Goal: Task Accomplishment & Management: Complete application form

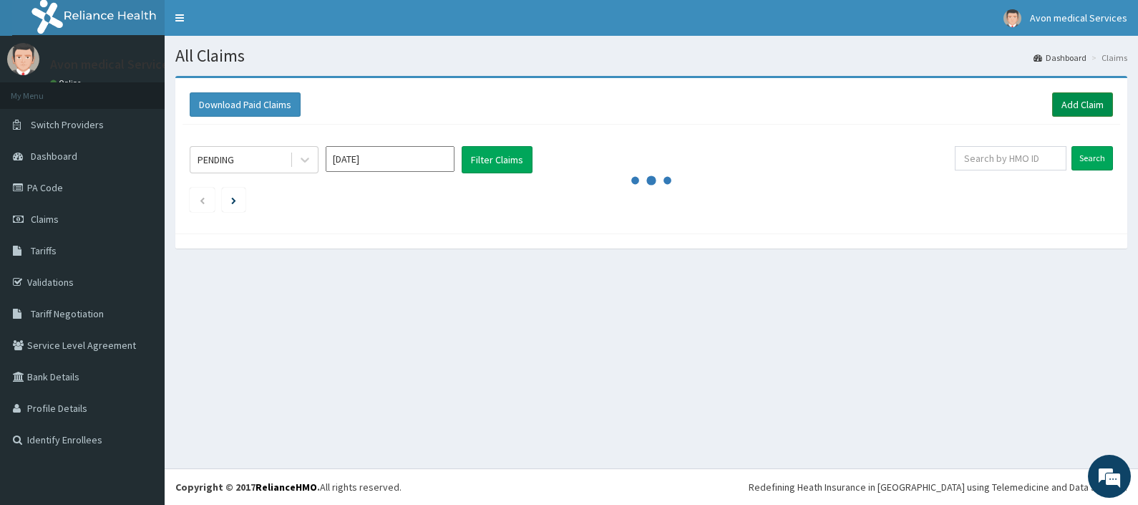
click at [1079, 102] on link "Add Claim" at bounding box center [1082, 104] width 61 height 24
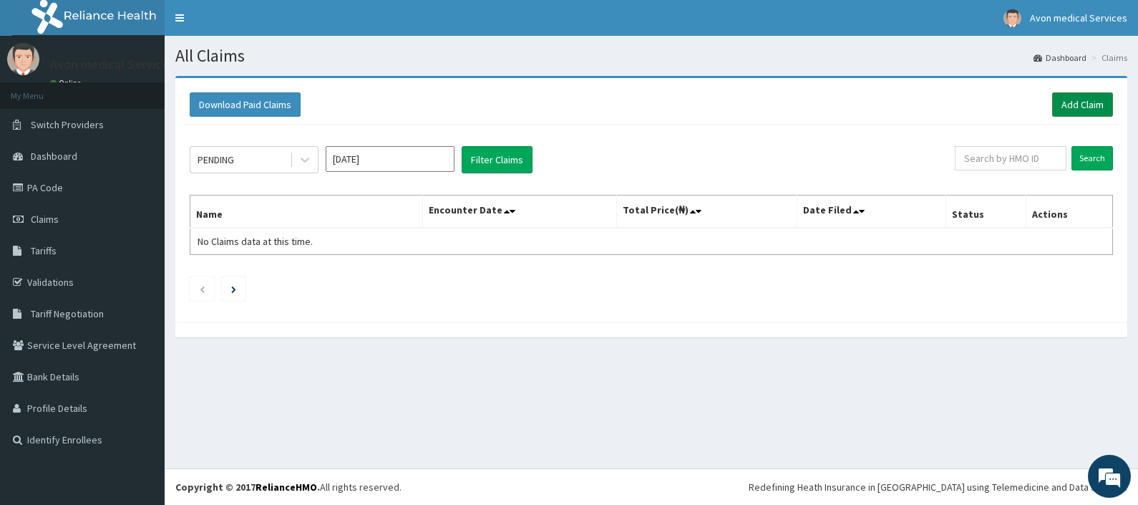
click at [1081, 102] on link "Add Claim" at bounding box center [1082, 104] width 61 height 24
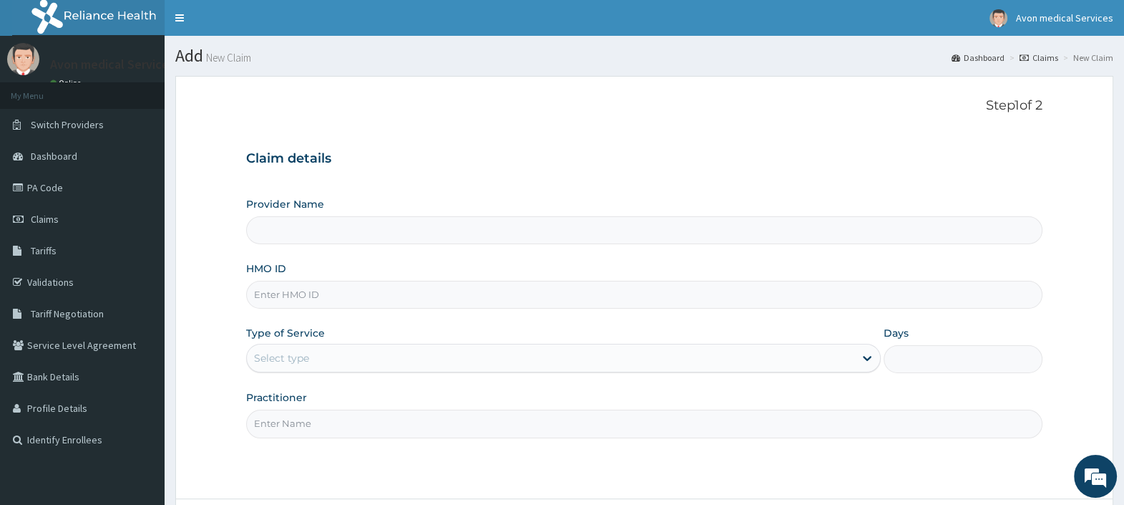
click at [470, 293] on input "HMO ID" at bounding box center [644, 295] width 796 height 28
type input "PZC/10034/A"
type input "Avon Medical Services"
click at [299, 366] on div "Select type" at bounding box center [551, 357] width 608 height 23
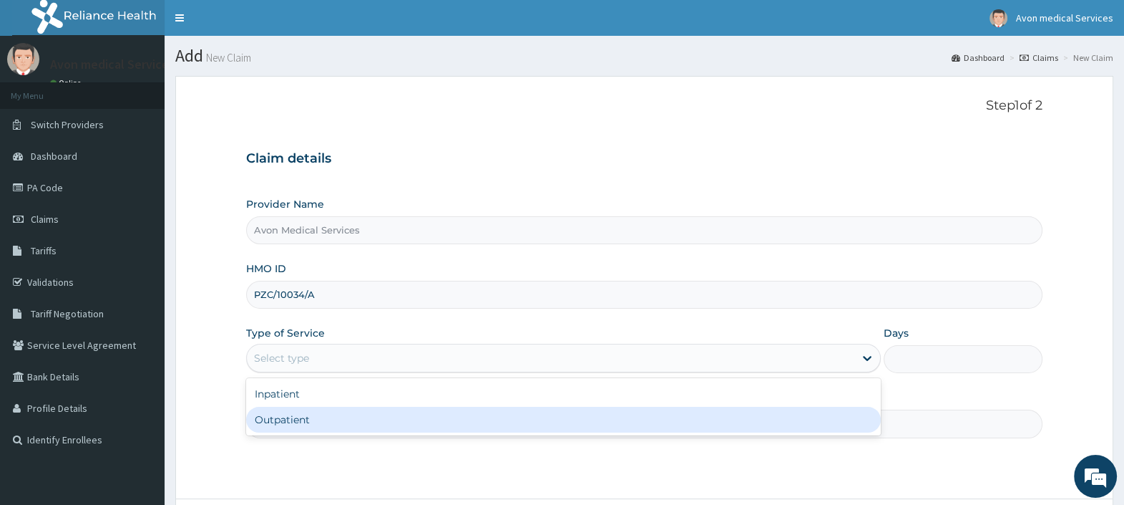
click at [308, 429] on div "Outpatient" at bounding box center [563, 419] width 635 height 26
type input "1"
click at [308, 429] on input "Practitioner" at bounding box center [644, 423] width 796 height 28
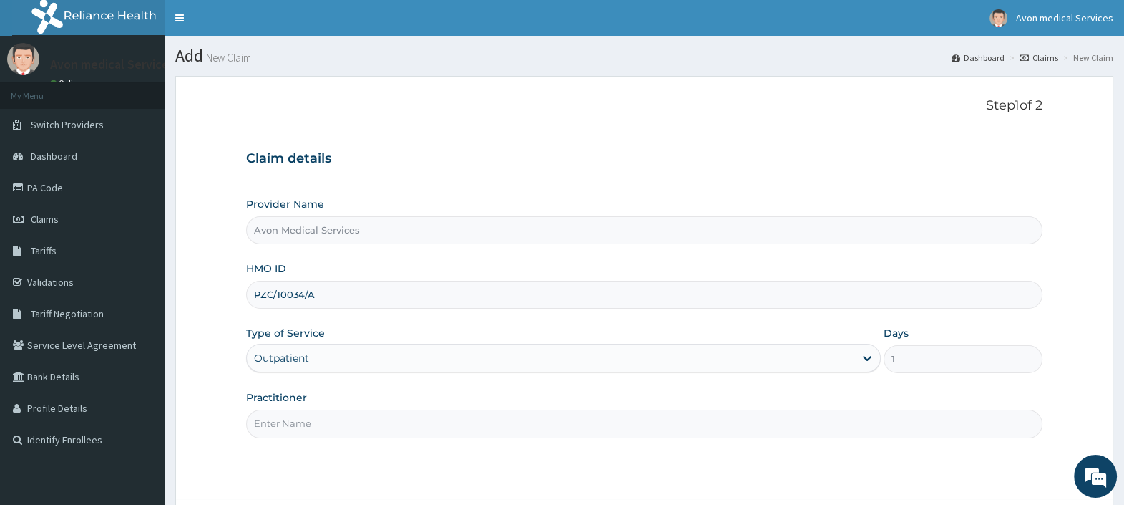
type input "GP"
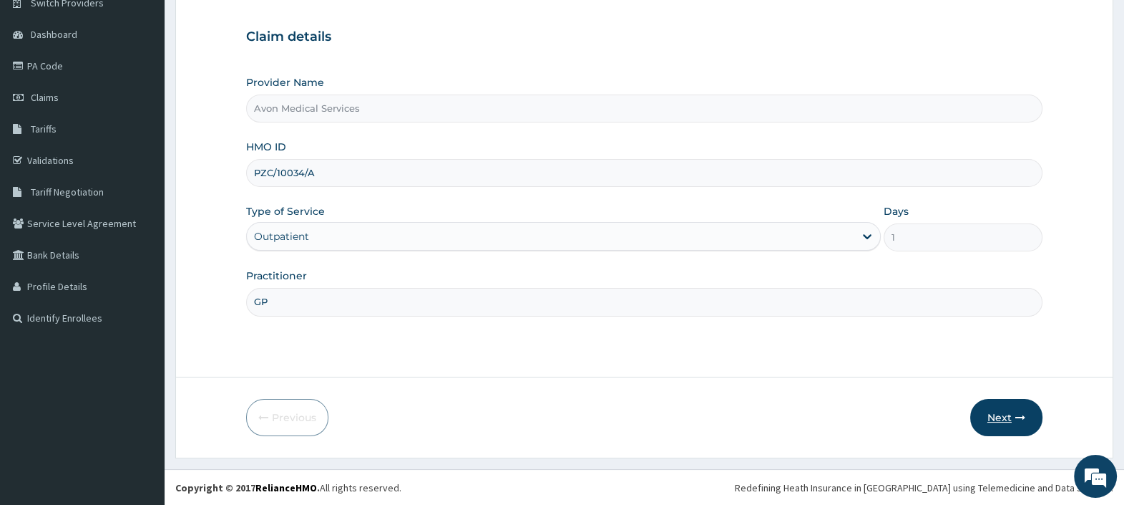
click at [1016, 416] on icon "button" at bounding box center [1020, 417] width 10 height 10
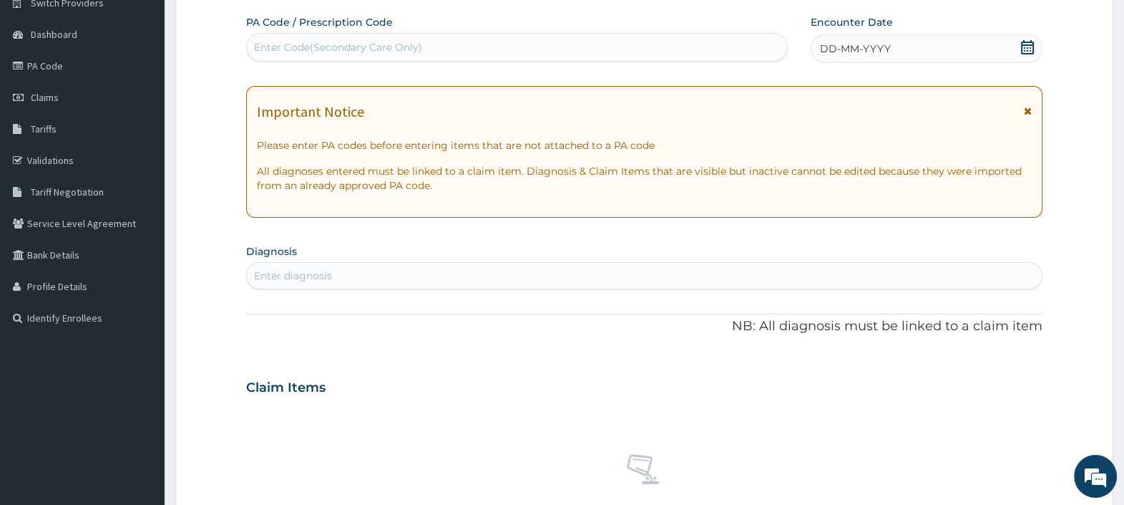
click at [1023, 50] on icon at bounding box center [1027, 47] width 14 height 14
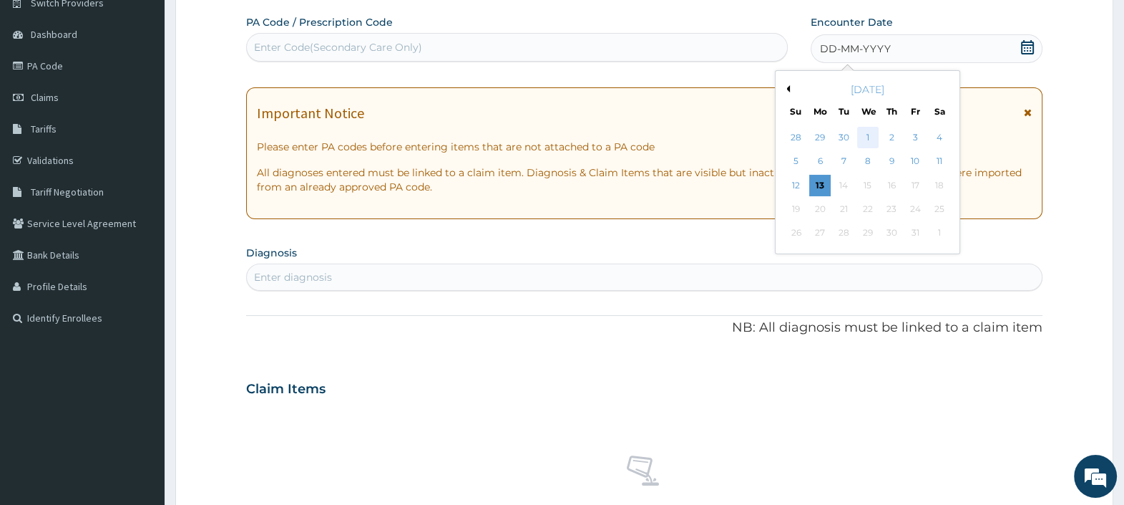
click at [857, 130] on div "1" at bounding box center [867, 137] width 21 height 21
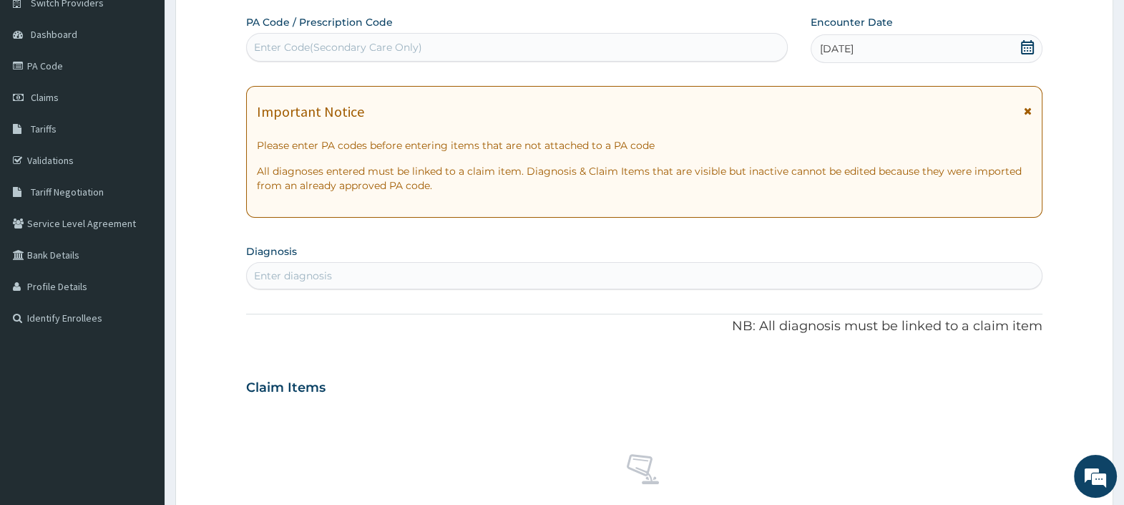
click at [578, 277] on div "Enter diagnosis" at bounding box center [644, 275] width 795 height 23
type input "sepsis"
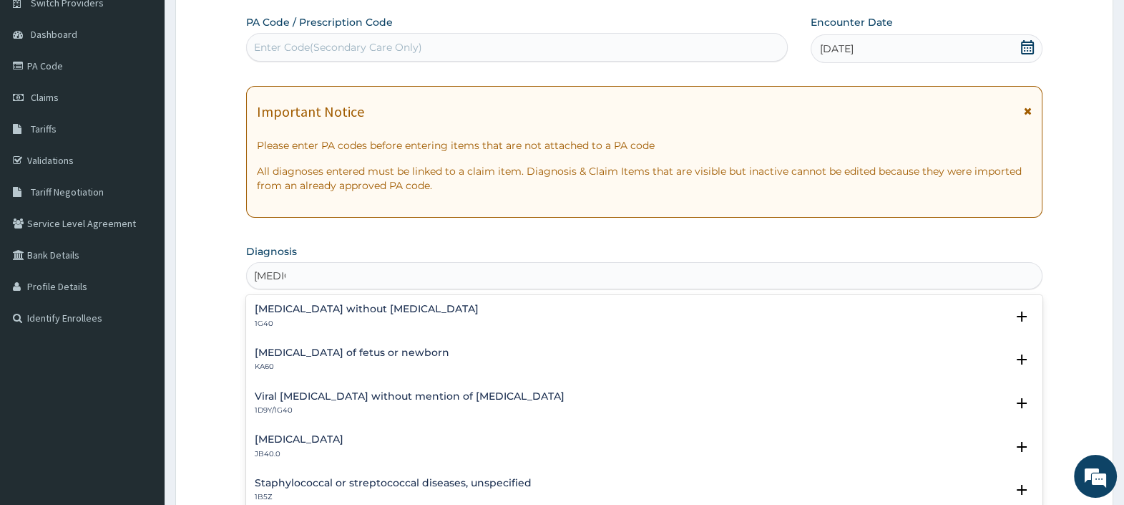
click at [345, 308] on h4 "Sepsis without septic shock" at bounding box center [367, 308] width 224 height 11
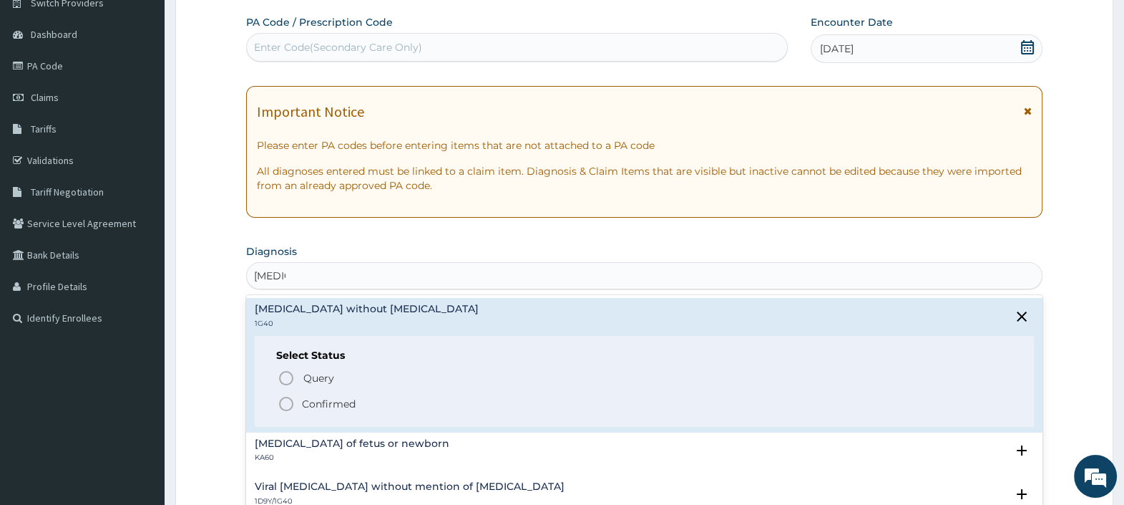
click at [306, 359] on h6 "Select Status" at bounding box center [644, 355] width 736 height 11
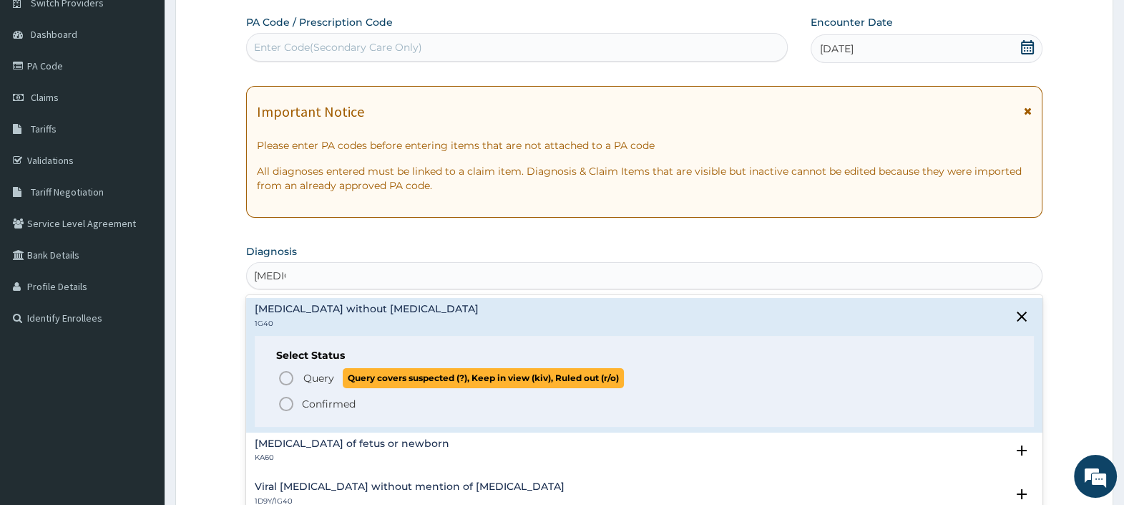
click at [304, 371] on span "Query" at bounding box center [318, 378] width 31 height 14
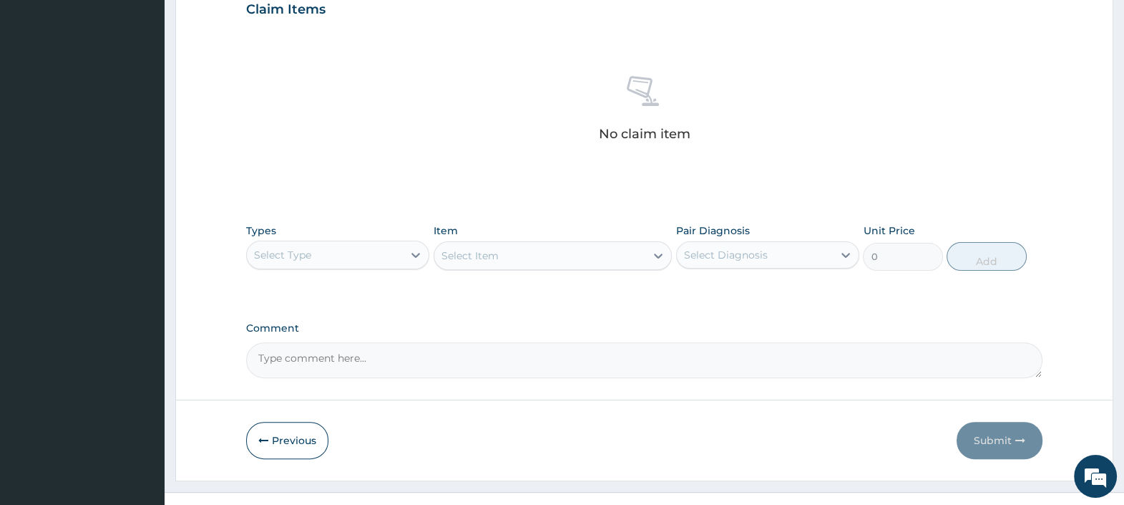
scroll to position [526, 0]
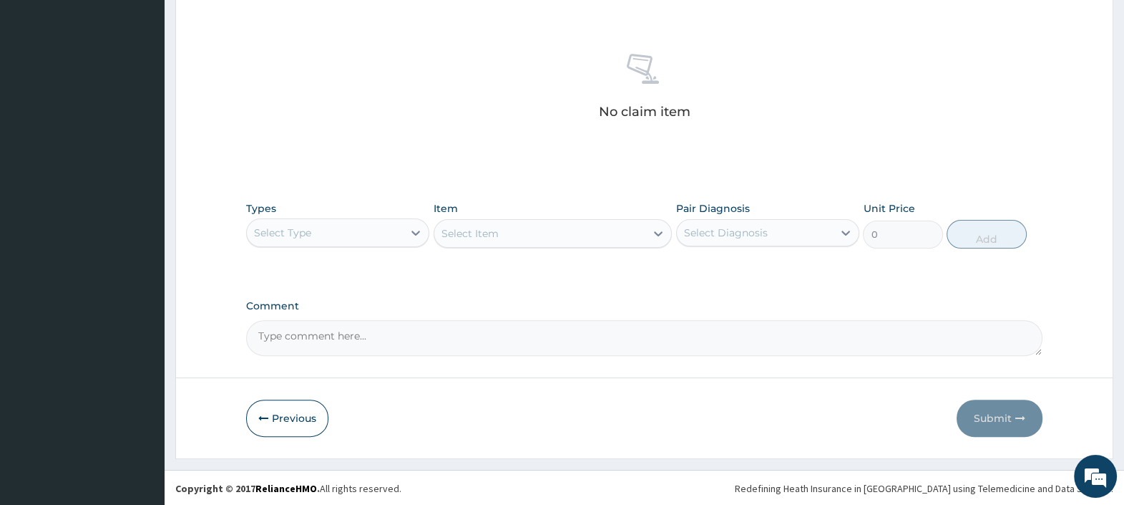
click at [346, 230] on div "Select Type" at bounding box center [325, 232] width 156 height 23
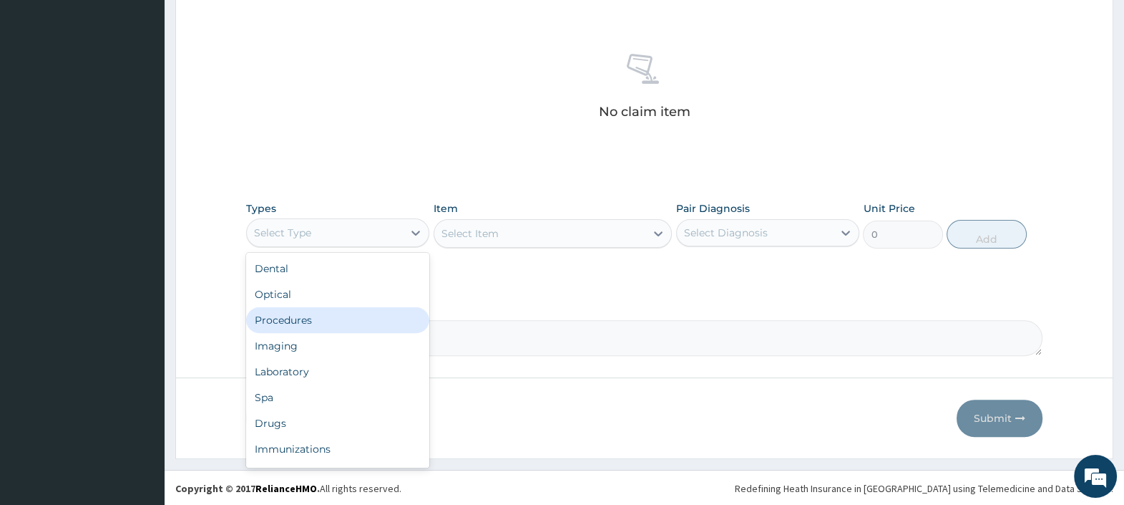
click at [333, 310] on div "Procedures" at bounding box center [337, 320] width 183 height 26
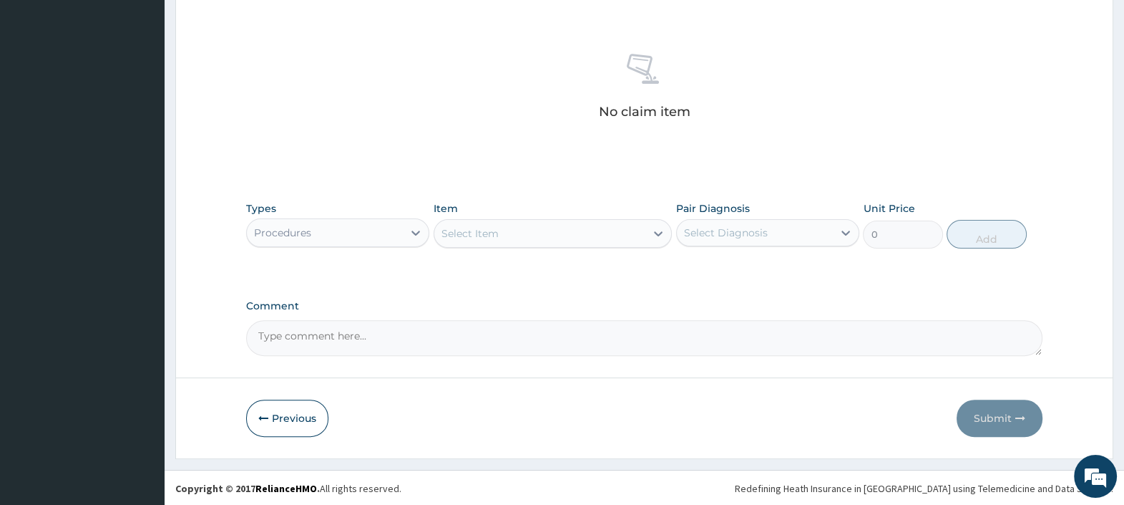
click at [532, 238] on div "Select Item" at bounding box center [540, 233] width 212 height 23
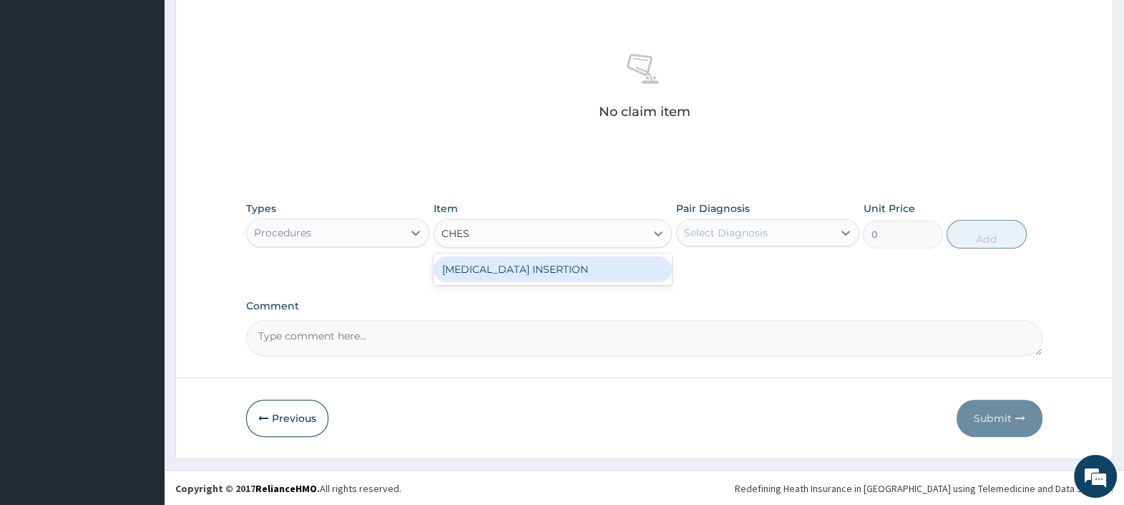
type input "CHEST"
click at [526, 263] on div "CHEST TUBE INSERTION" at bounding box center [553, 269] width 239 height 26
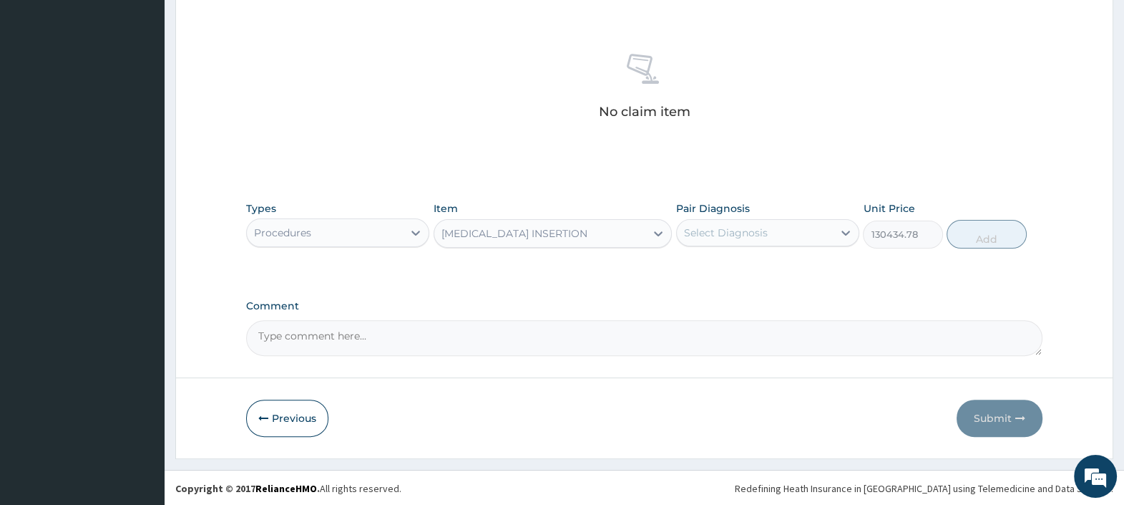
click at [361, 238] on div "Procedures" at bounding box center [325, 232] width 156 height 23
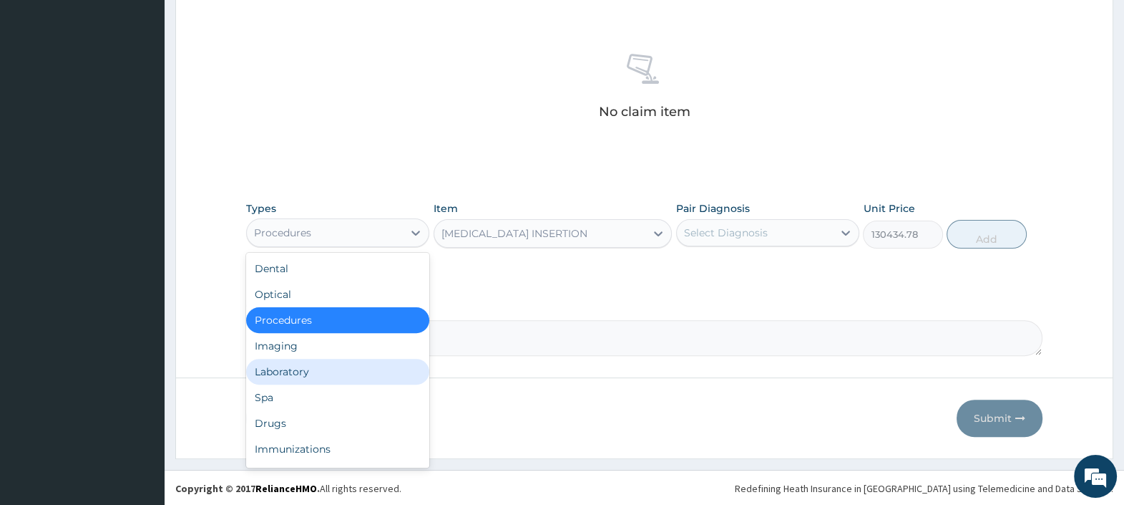
click at [331, 372] on div "Laboratory" at bounding box center [337, 372] width 183 height 26
type input "0"
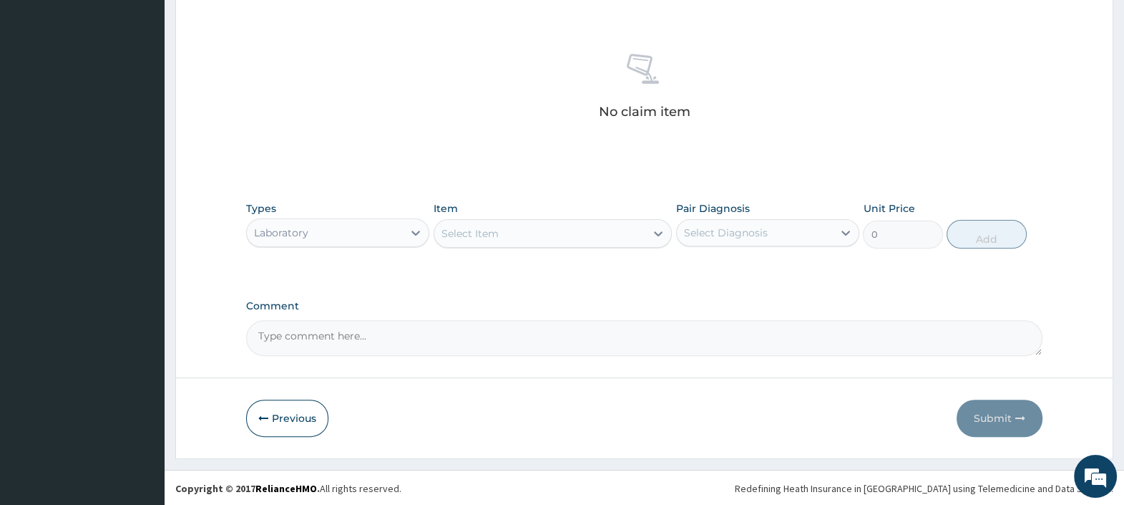
click at [525, 236] on div "Select Item" at bounding box center [540, 233] width 212 height 23
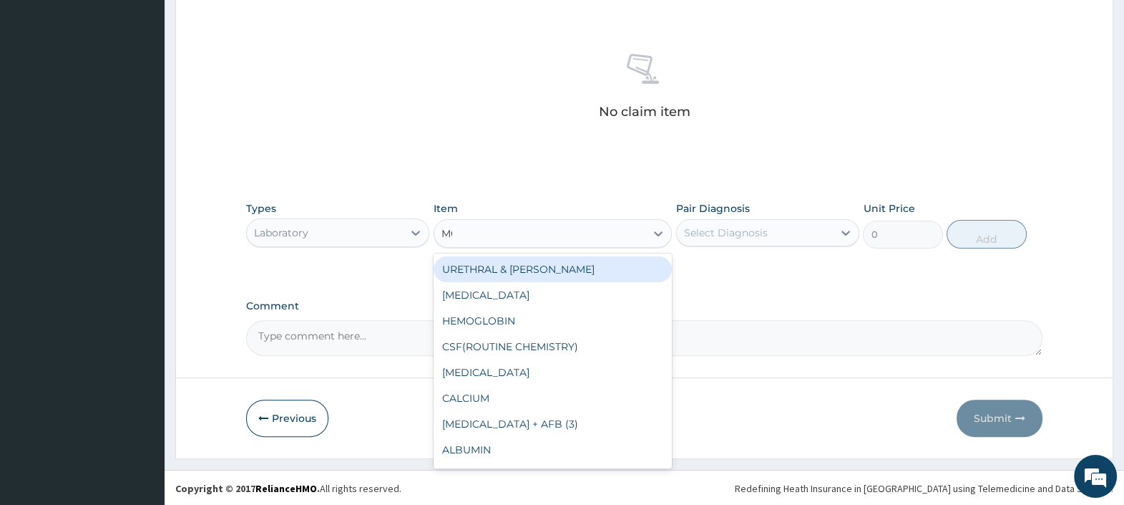
type input "MCS"
click at [492, 271] on div "URETHRAL & WOUND MCS" at bounding box center [553, 269] width 239 height 26
type input "6304.3477"
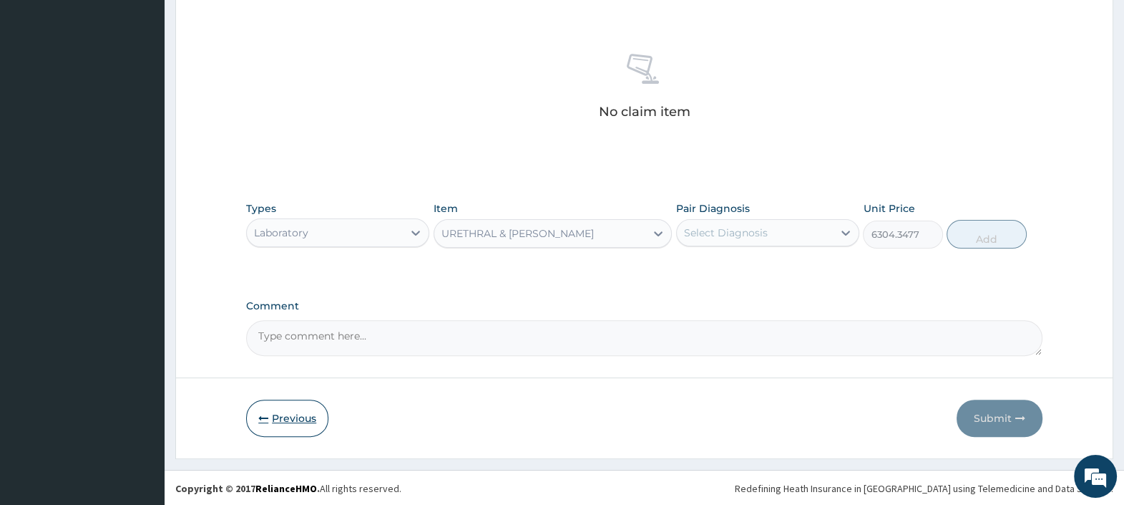
click at [276, 401] on button "Previous" at bounding box center [287, 417] width 82 height 37
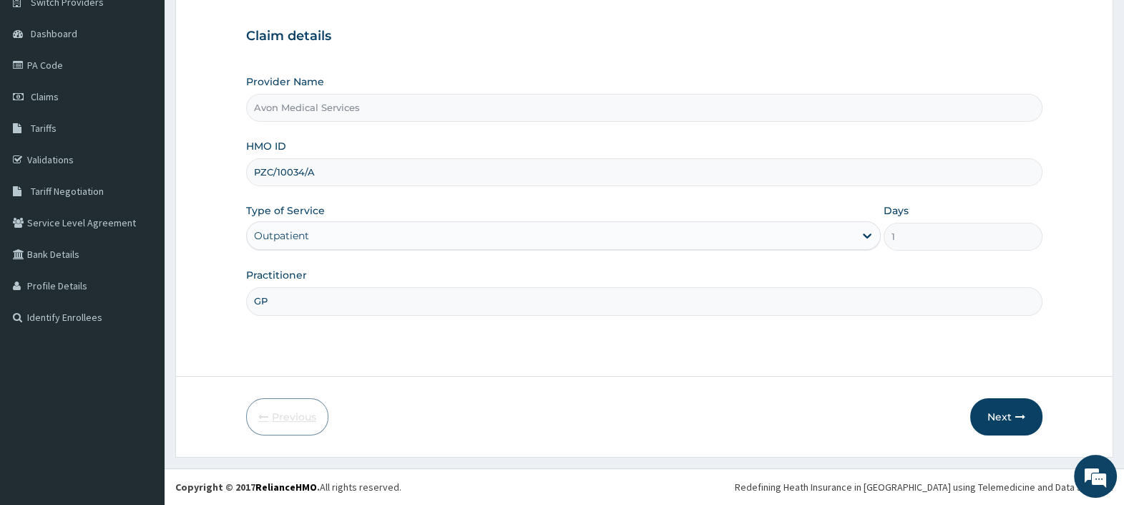
scroll to position [122, 0]
drag, startPoint x: 328, startPoint y: 179, endPoint x: 220, endPoint y: 179, distance: 108.1
click at [220, 179] on form "Step 1 of 2 Claim details Provider Name Avon Medical Services HMO ID PZC/10034/…" at bounding box center [644, 206] width 938 height 504
paste input "CIK/10043"
type input "CIK/10043/A"
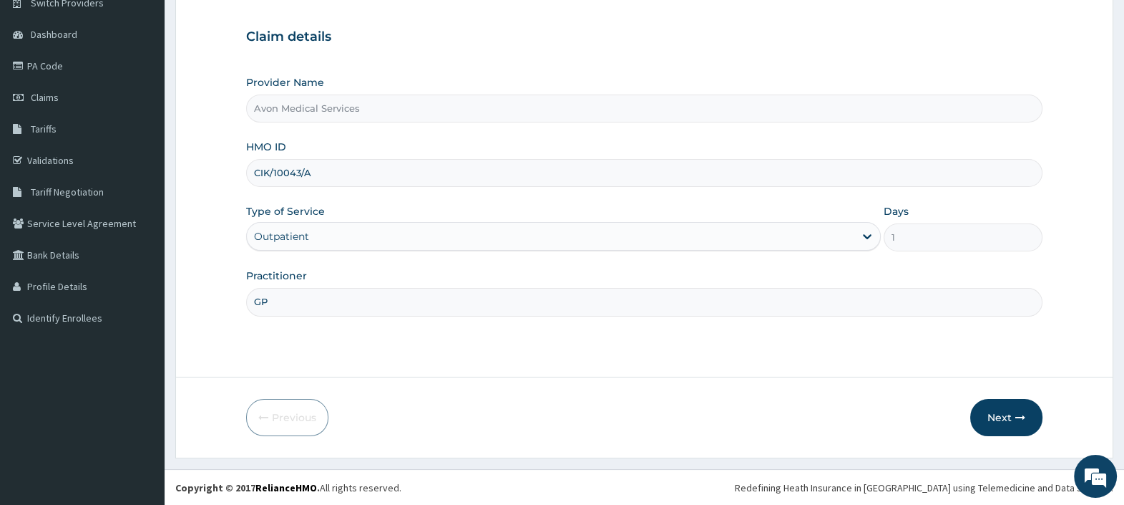
click at [233, 297] on form "Step 1 of 2 Claim details Provider Name Avon Medical Services HMO ID CIK/10043/…" at bounding box center [644, 206] width 938 height 504
type input "GASTRO"
click at [997, 415] on button "Next" at bounding box center [1006, 417] width 72 height 37
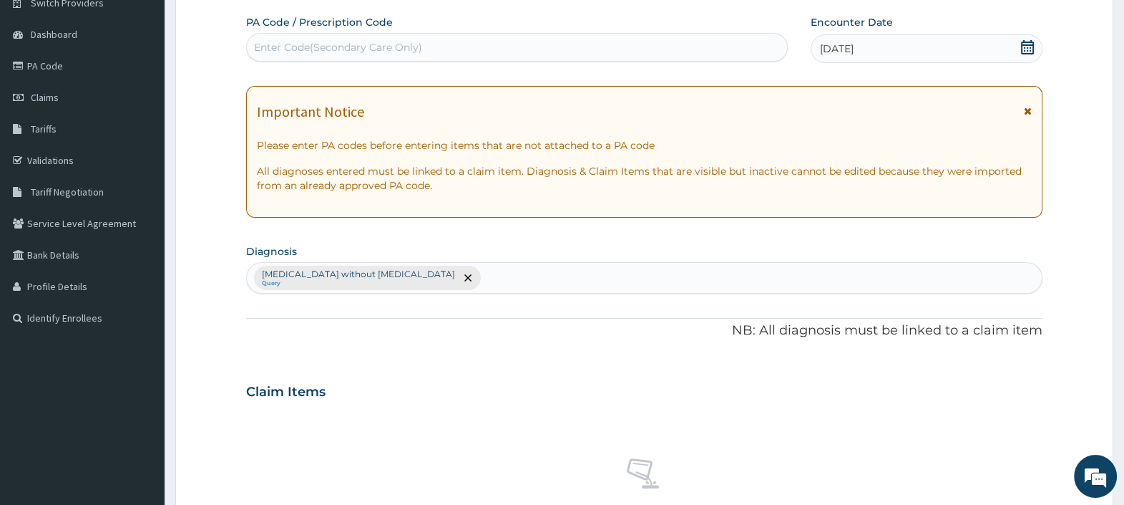
click at [419, 47] on div "Enter Code(Secondary Care Only)" at bounding box center [338, 47] width 168 height 14
paste input "PA/7B800F"
type input "PA/7B800F"
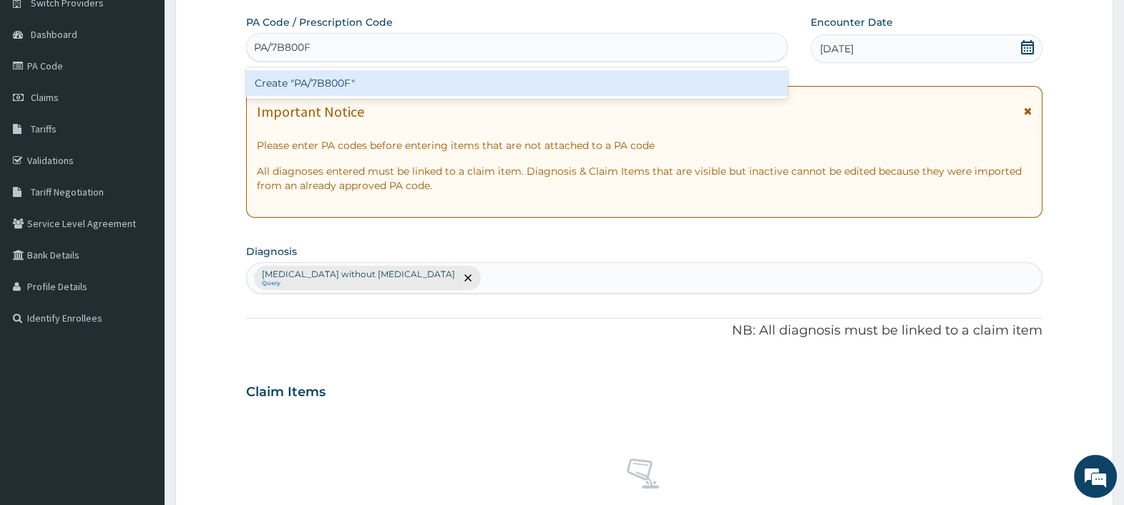
click at [404, 84] on div "Create "PA/7B800F"" at bounding box center [516, 83] width 541 height 26
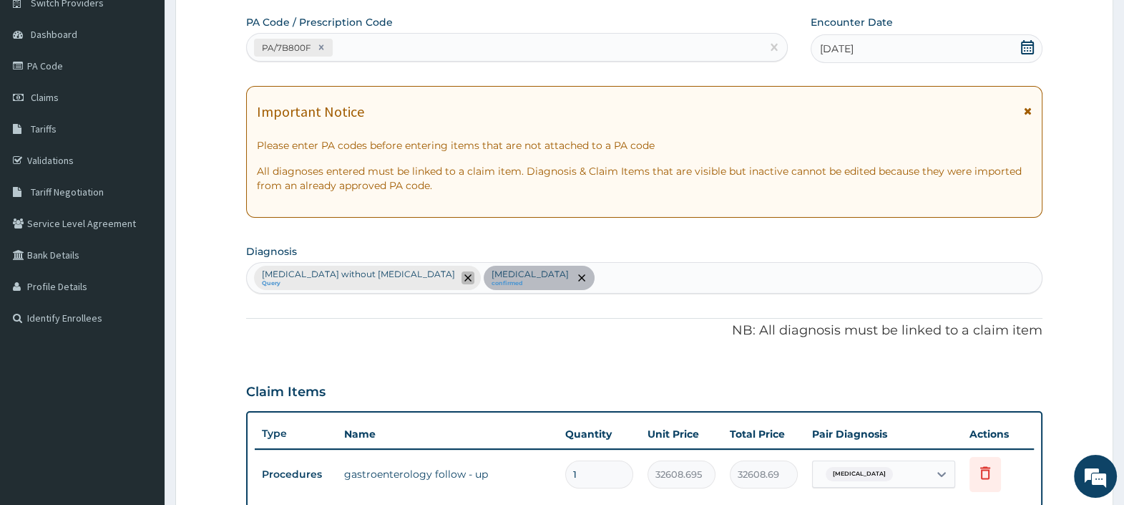
click at [464, 275] on icon "remove selection option" at bounding box center [467, 277] width 7 height 7
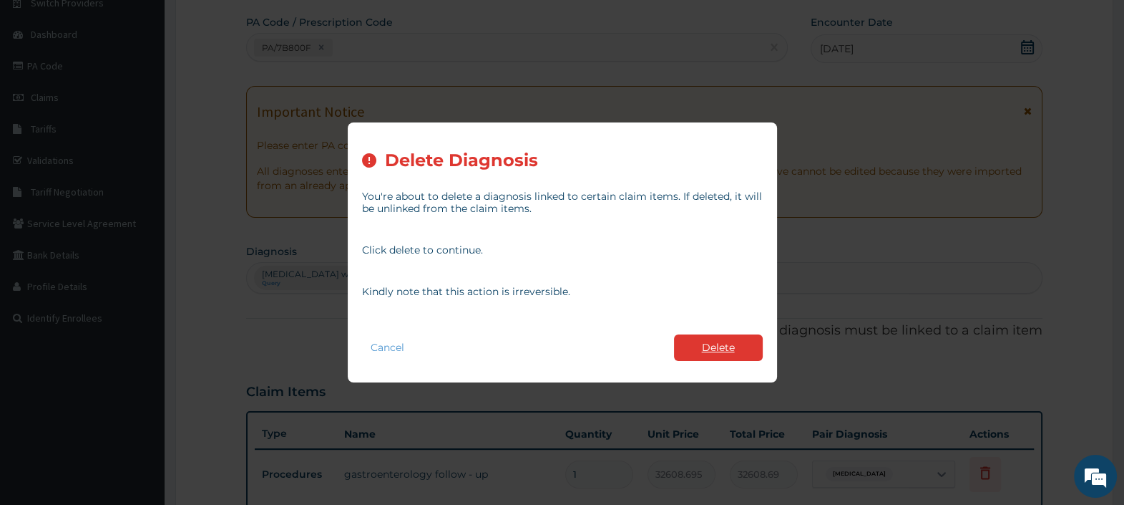
click at [754, 343] on button "Delete" at bounding box center [718, 347] width 89 height 26
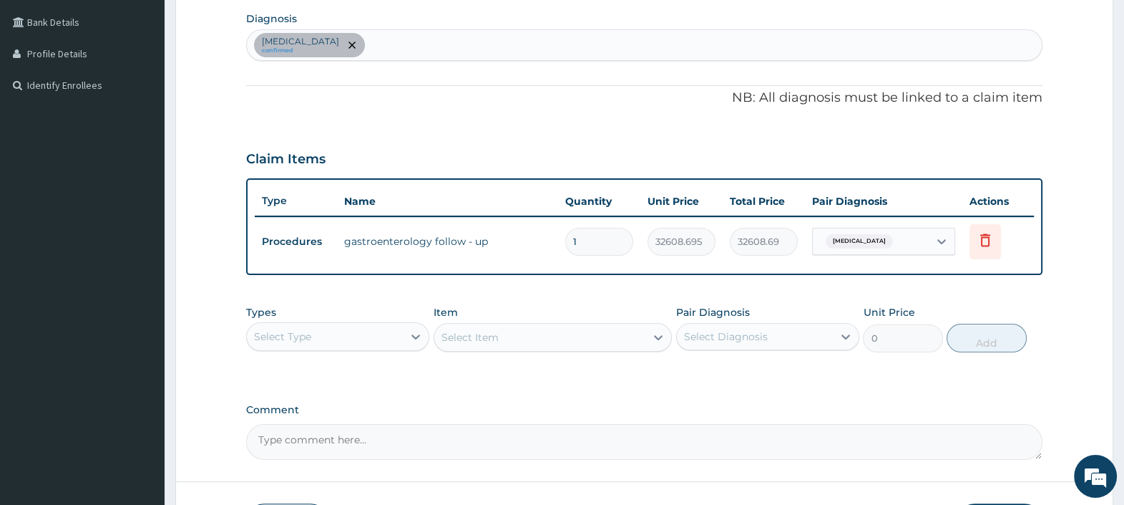
scroll to position [390, 0]
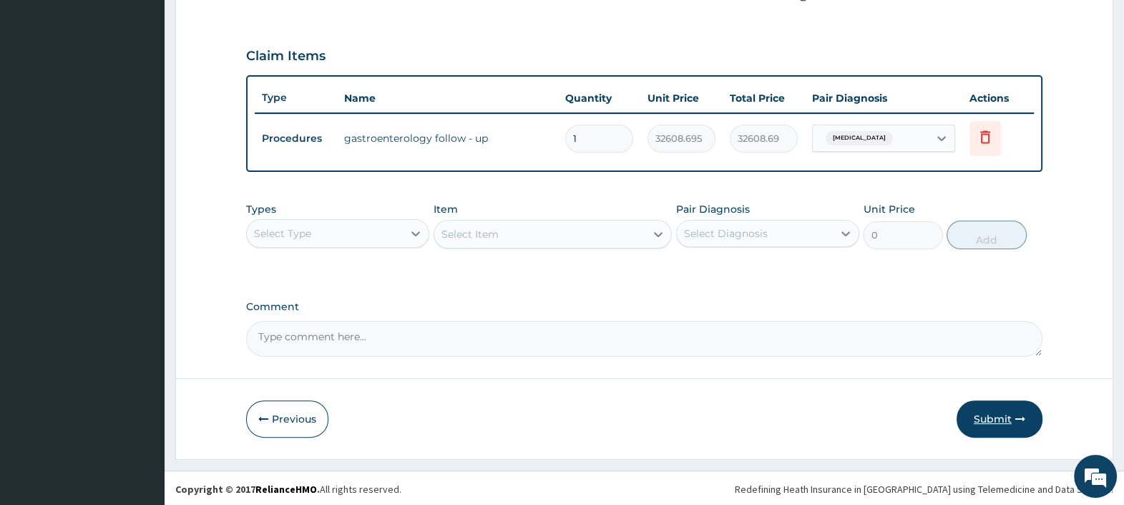
click at [990, 409] on button "Submit" at bounding box center [1000, 418] width 86 height 37
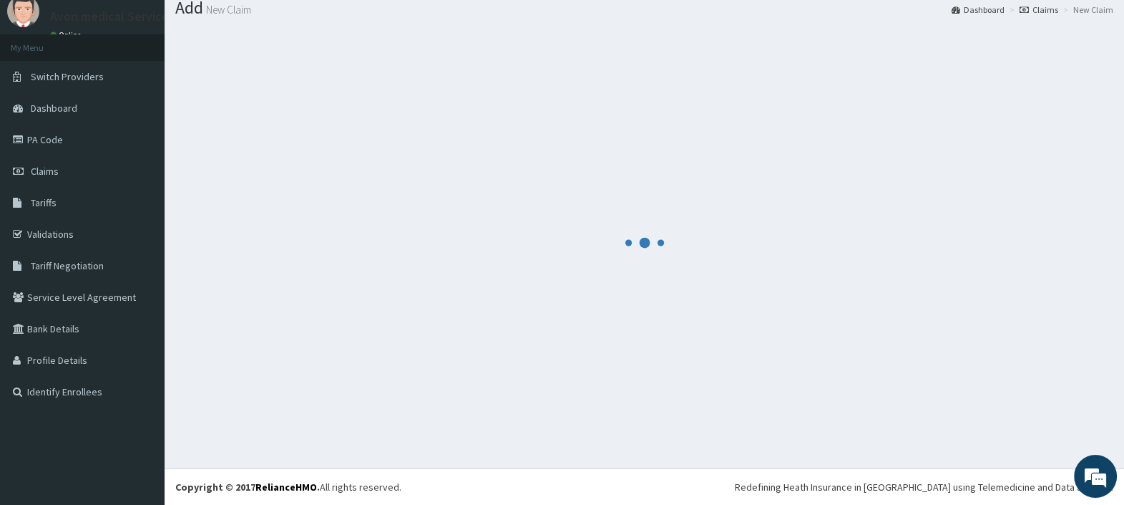
scroll to position [47, 0]
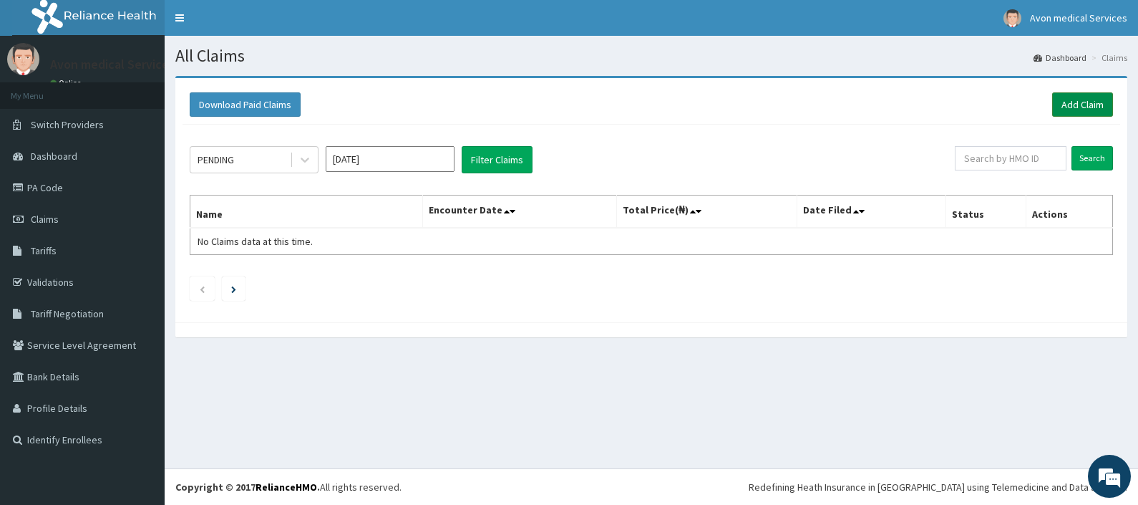
click at [1077, 102] on link "Add Claim" at bounding box center [1082, 104] width 61 height 24
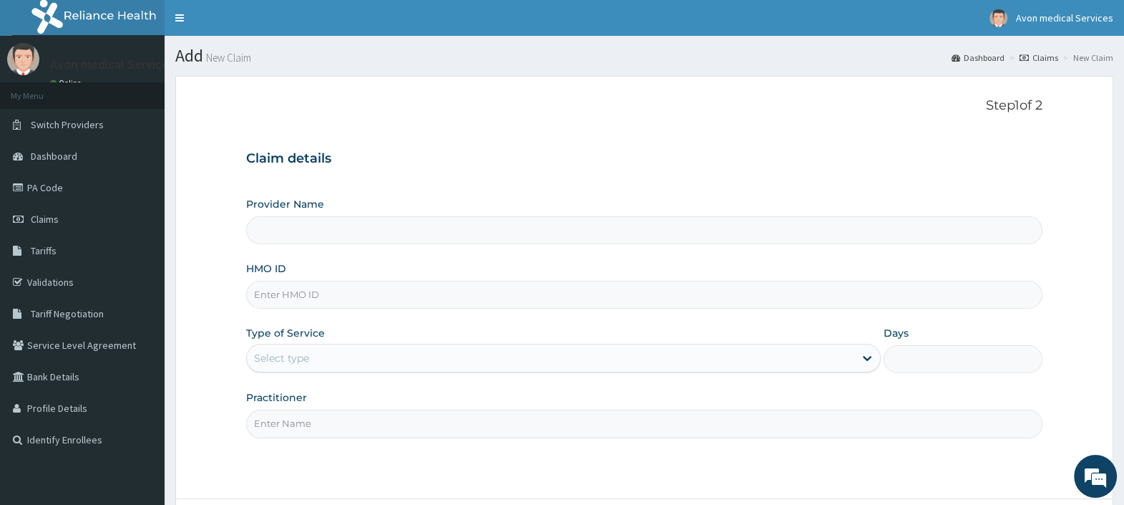
click at [547, 296] on input "HMO ID" at bounding box center [644, 295] width 796 height 28
paste input "CIK/10043/A"
type input "CIK/10043/A"
type input "Avon Medical Services"
type input "CIK/10043/A"
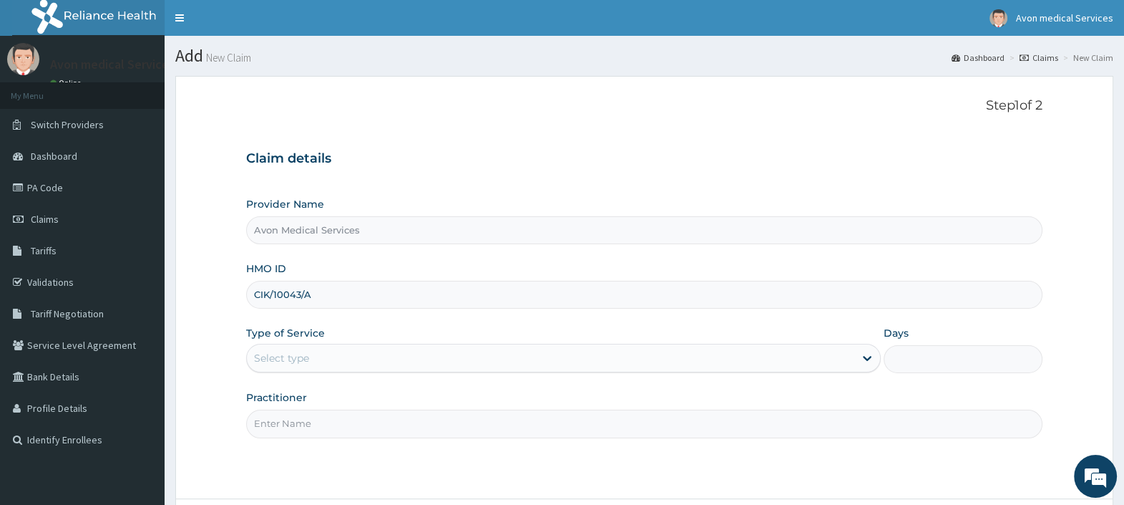
click at [489, 358] on div "Select type" at bounding box center [551, 357] width 608 height 23
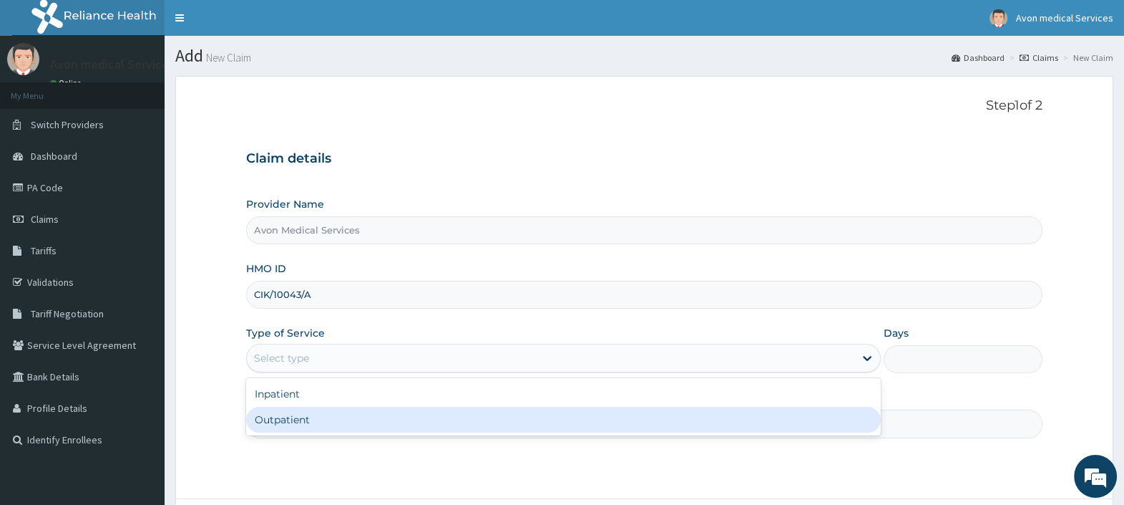
click at [437, 419] on div "Outpatient" at bounding box center [563, 419] width 635 height 26
type input "1"
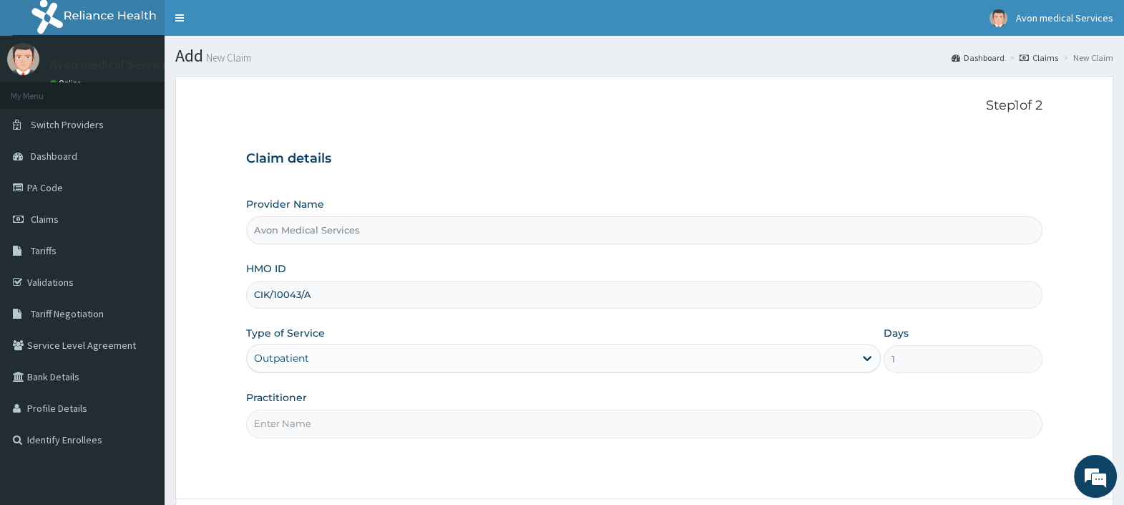
click at [437, 419] on input "Practitioner" at bounding box center [644, 423] width 796 height 28
type input "SURGEON"
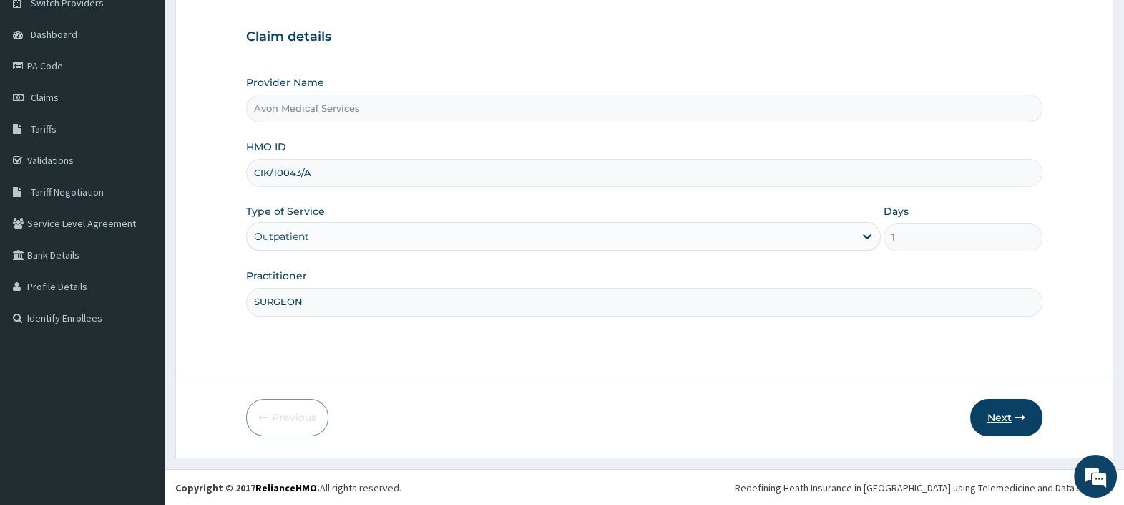
click at [986, 411] on button "Next" at bounding box center [1006, 417] width 72 height 37
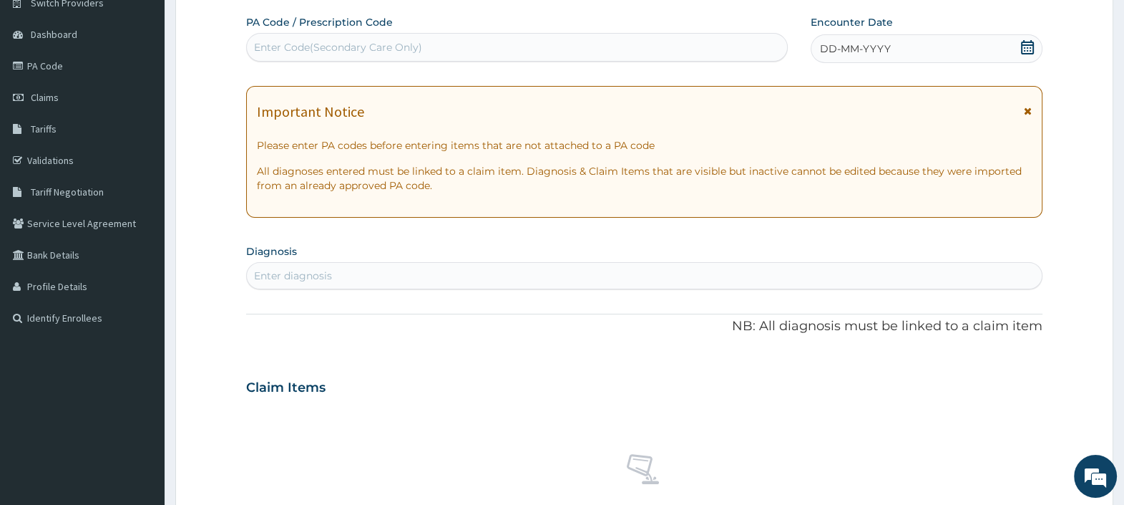
scroll to position [0, 0]
click at [461, 42] on div "Enter Code(Secondary Care Only)" at bounding box center [517, 47] width 540 height 23
paste input "PA/89707E"
type input "PA/89707E"
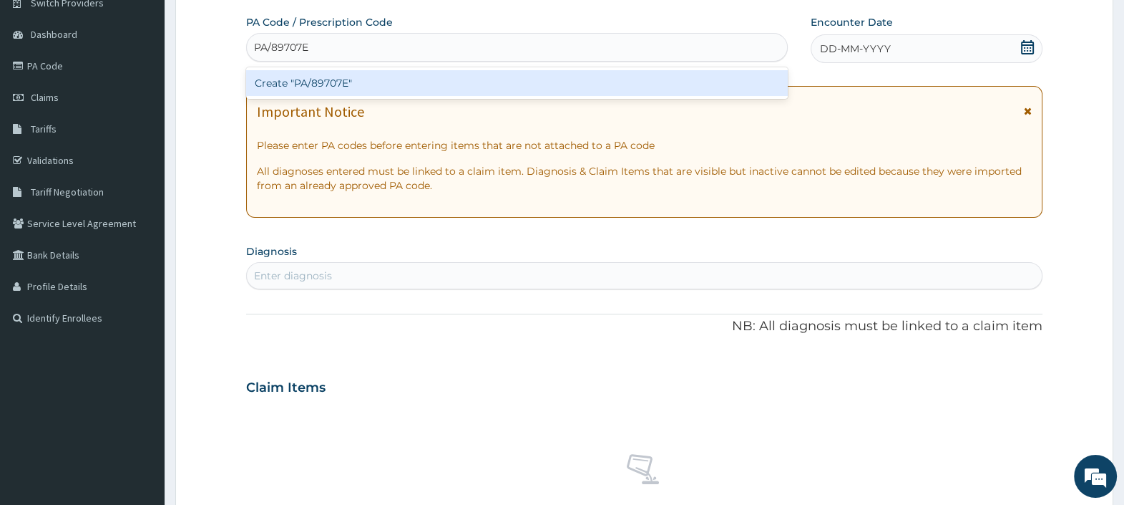
click at [447, 82] on div "Create "PA/89707E"" at bounding box center [516, 83] width 541 height 26
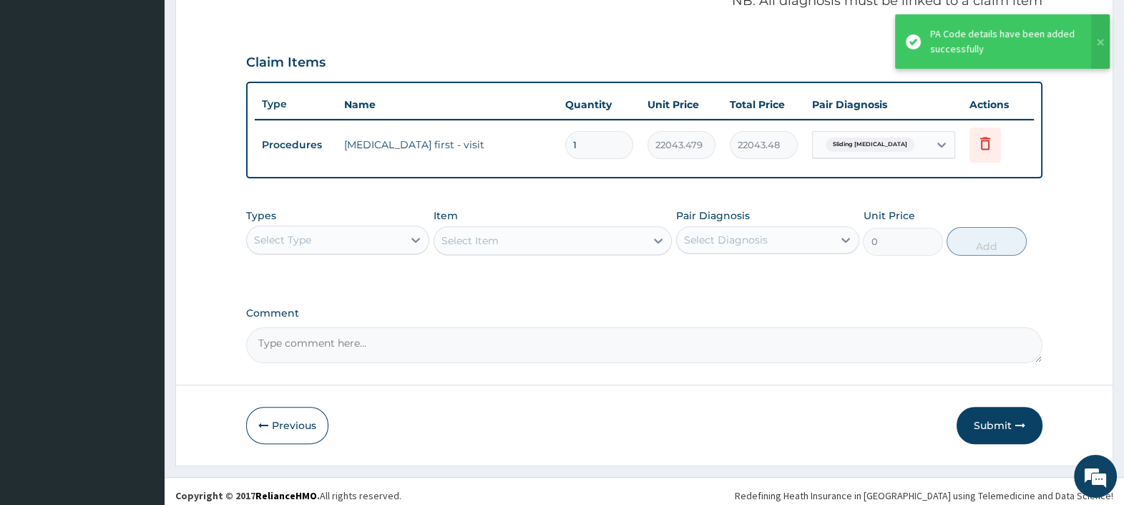
scroll to position [457, 0]
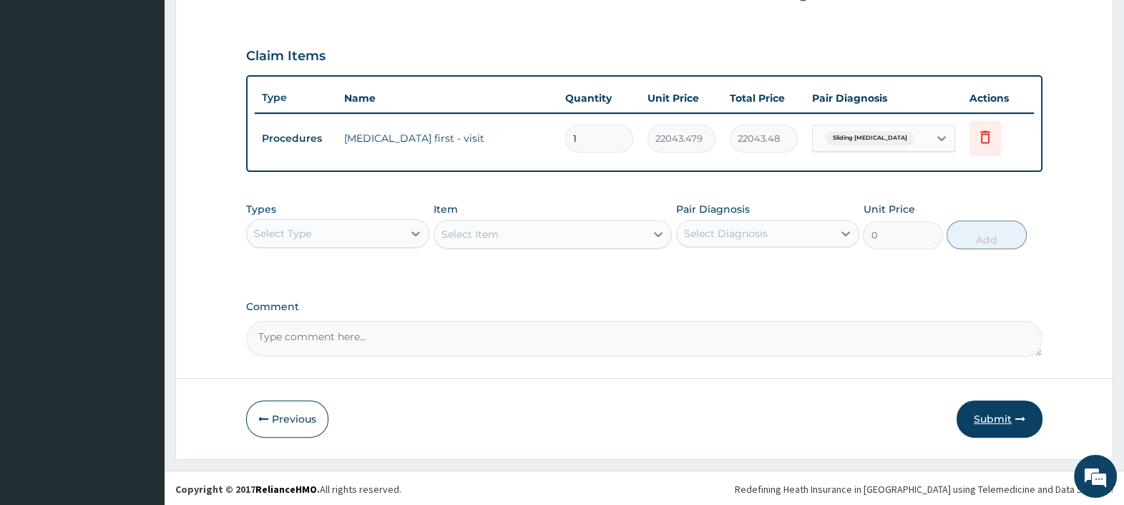
click at [991, 415] on button "Submit" at bounding box center [1000, 418] width 86 height 37
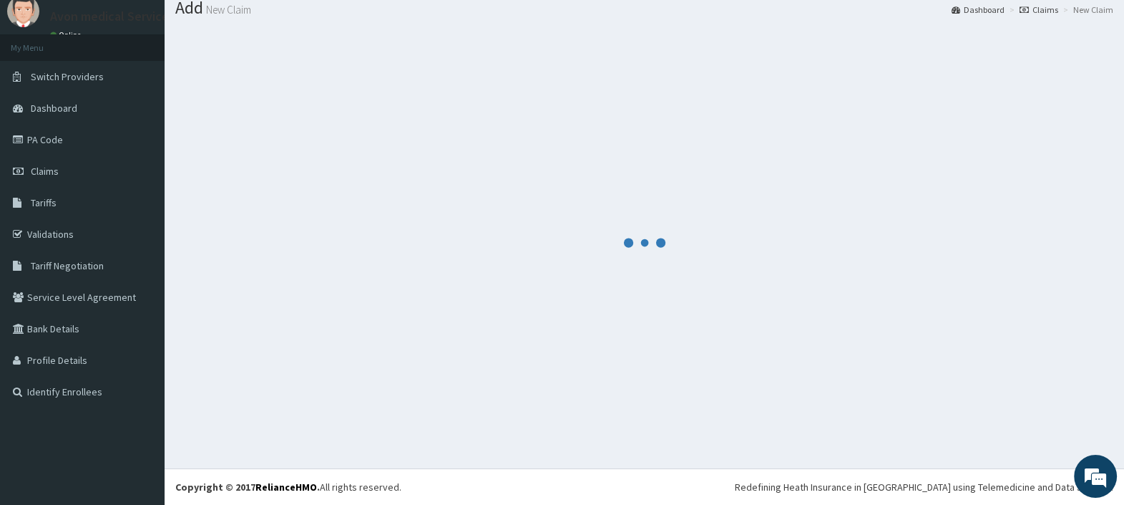
scroll to position [47, 0]
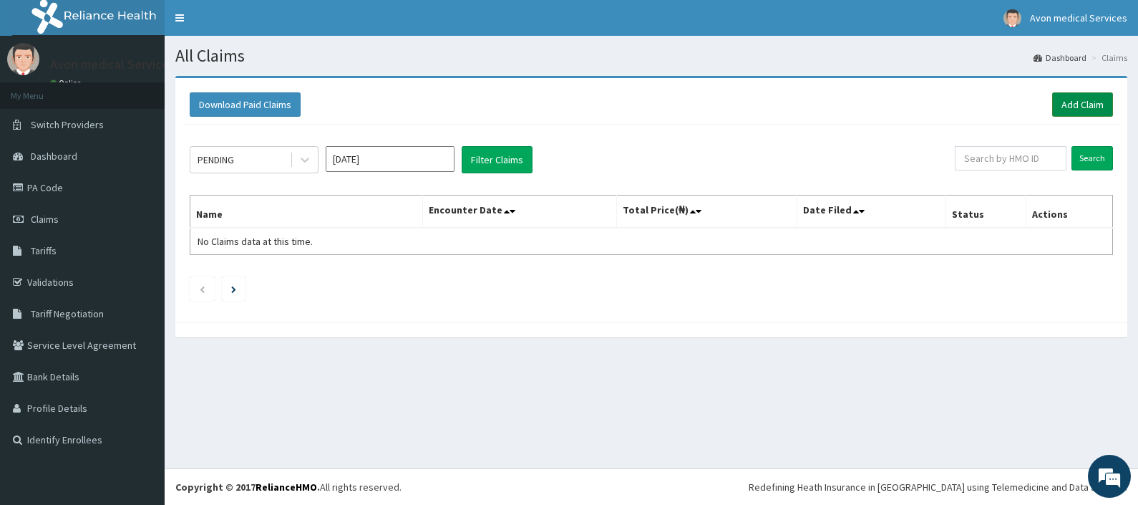
click at [1081, 107] on link "Add Claim" at bounding box center [1082, 104] width 61 height 24
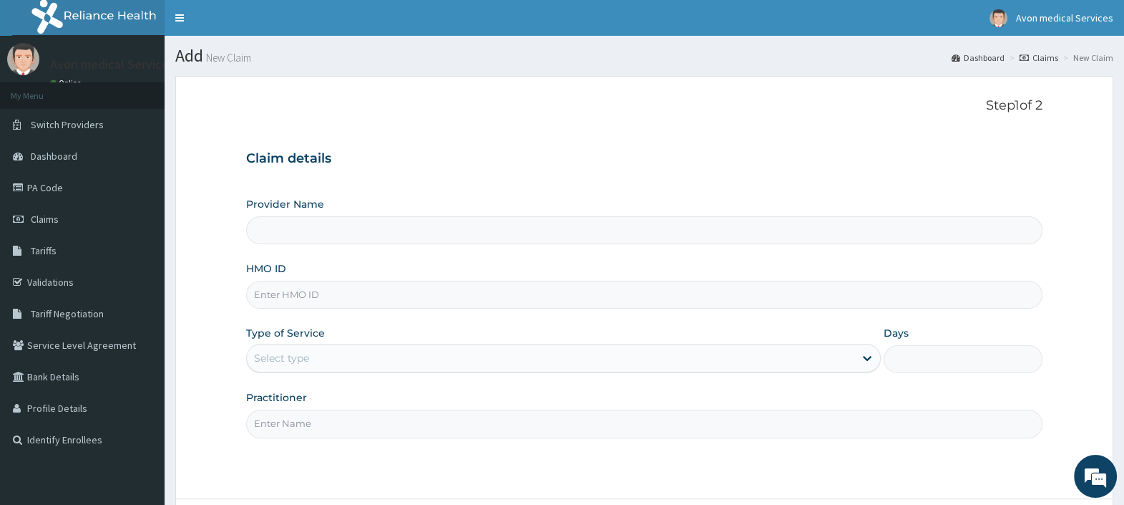
type input "Avon Medical Services"
click at [391, 301] on input "HMO ID" at bounding box center [644, 295] width 796 height 28
paste input "DER/10077/D"
type input "DER/10077/D"
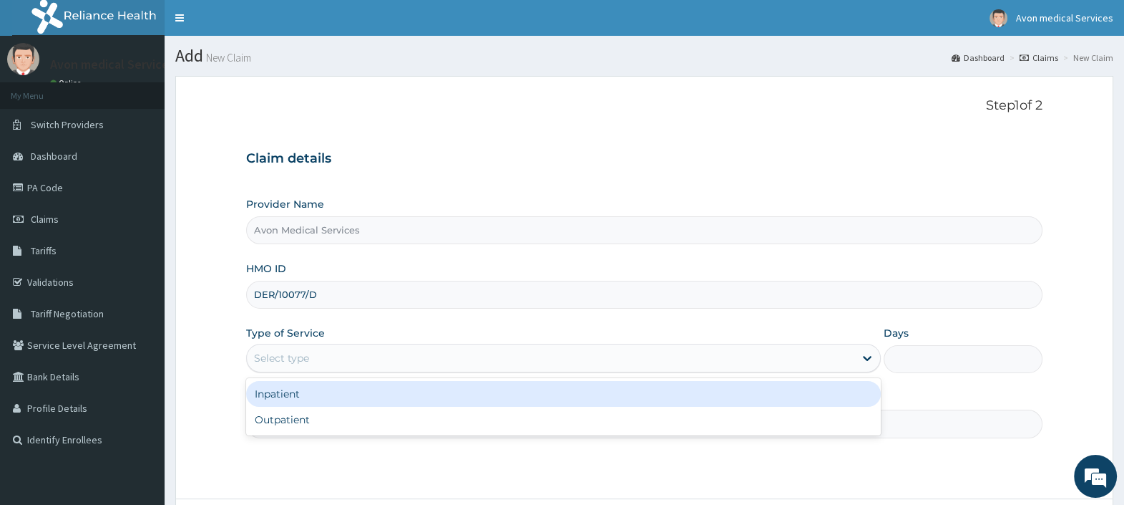
click at [340, 356] on div "Select type" at bounding box center [551, 357] width 608 height 23
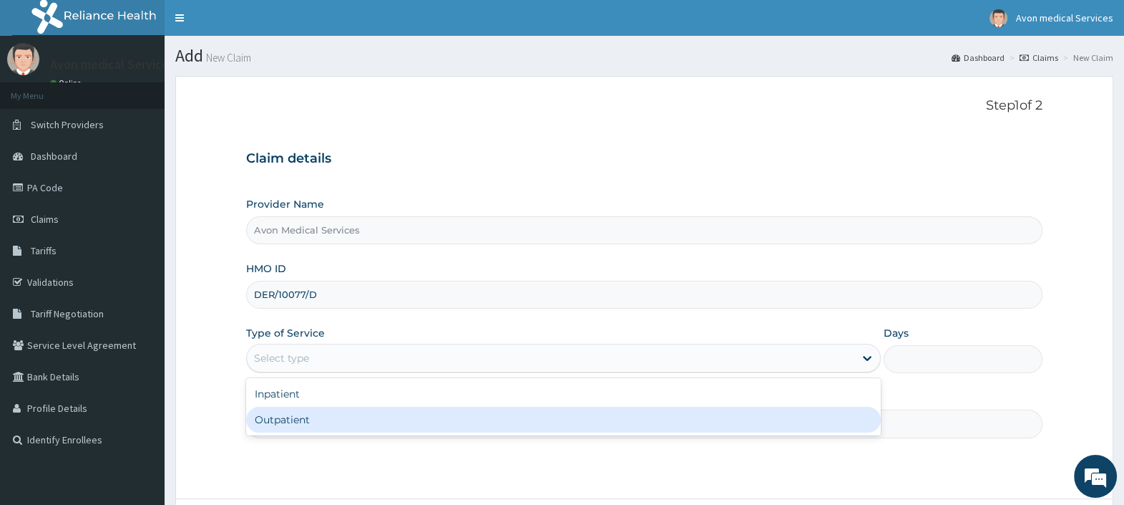
click at [321, 416] on div "Outpatient" at bounding box center [563, 419] width 635 height 26
type input "1"
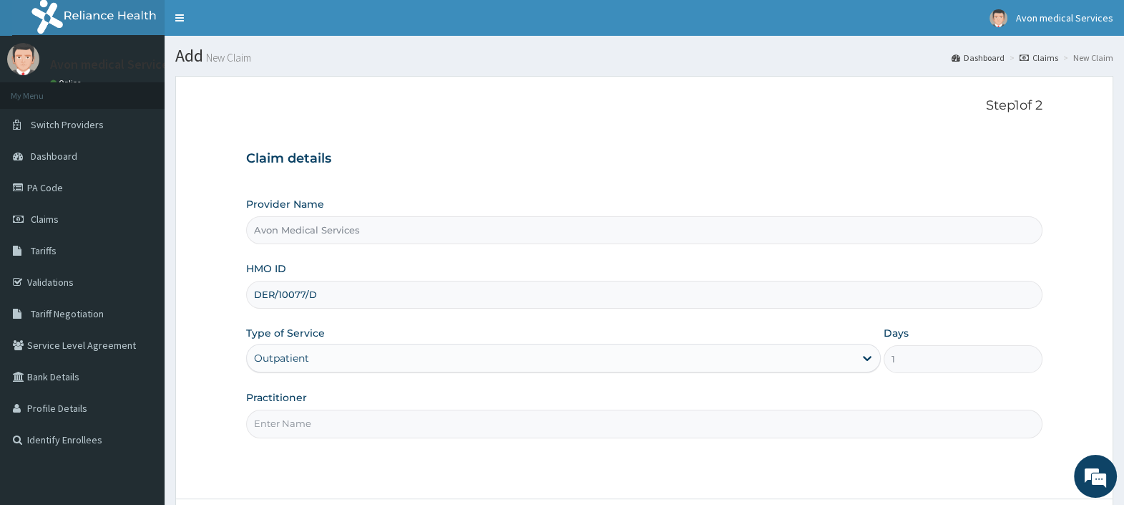
click at [321, 416] on input "Practitioner" at bounding box center [644, 423] width 796 height 28
type input "URO"
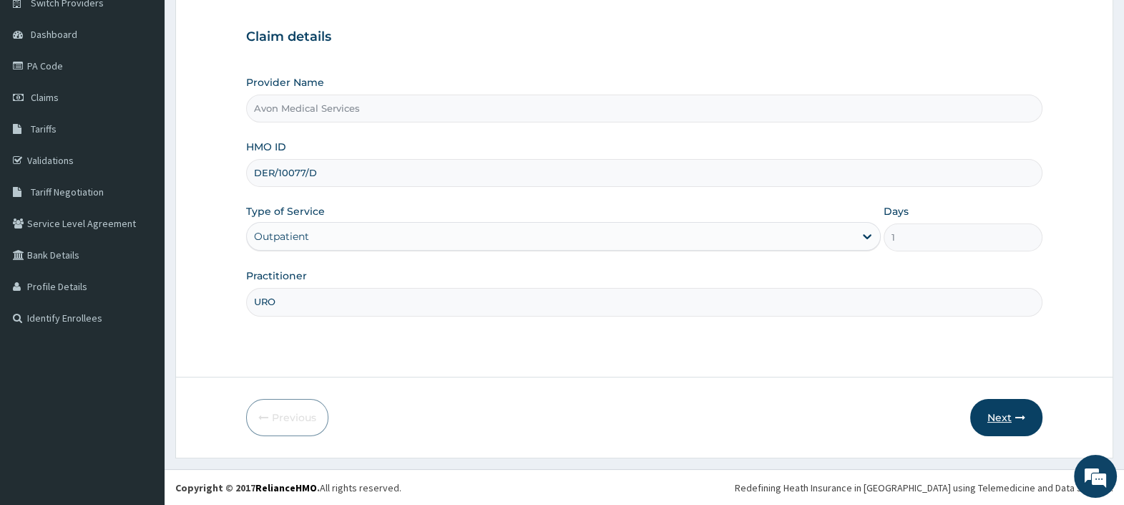
click at [1003, 416] on button "Next" at bounding box center [1006, 417] width 72 height 37
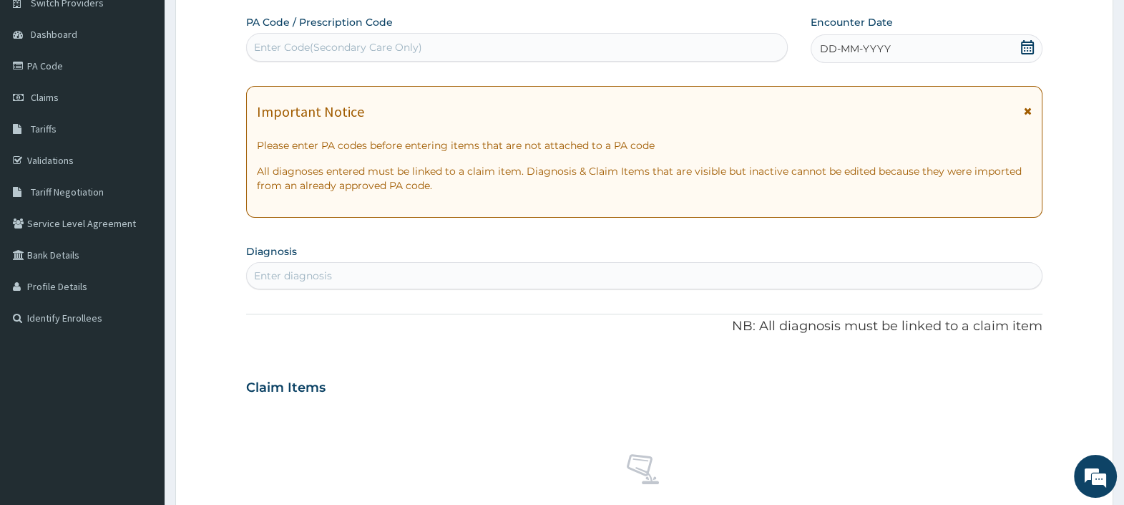
click at [499, 42] on div "Enter Code(Secondary Care Only)" at bounding box center [517, 47] width 540 height 23
paste input "PA/F9FDC3"
type input "PA/F9FDC3"
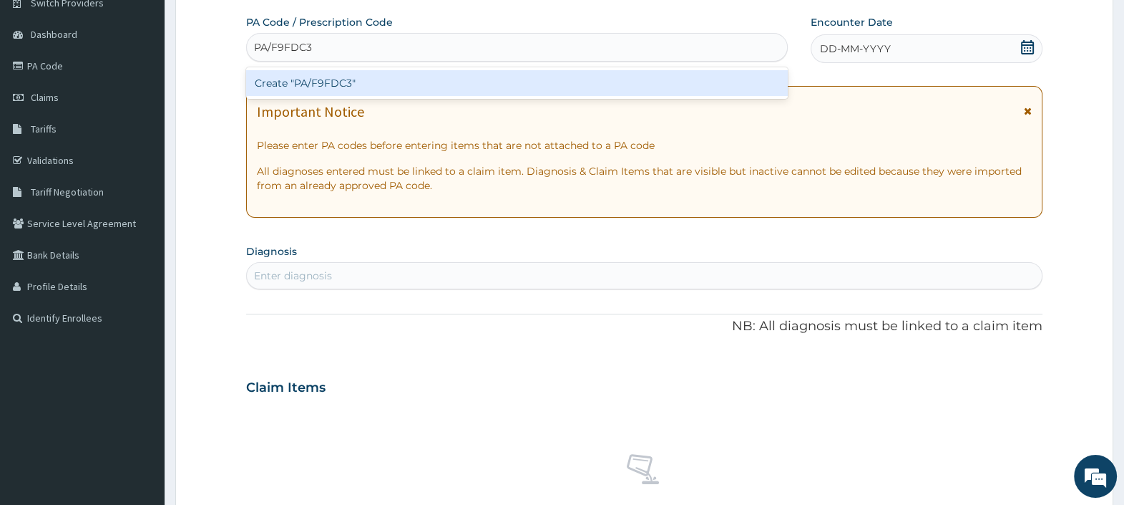
click at [529, 80] on div "Create "PA/F9FDC3"" at bounding box center [516, 83] width 541 height 26
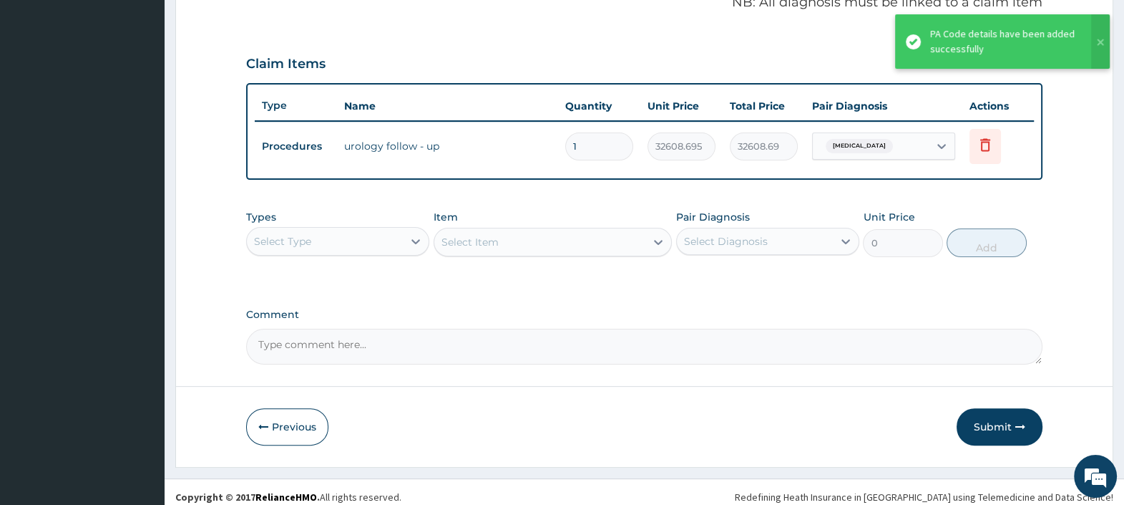
scroll to position [457, 0]
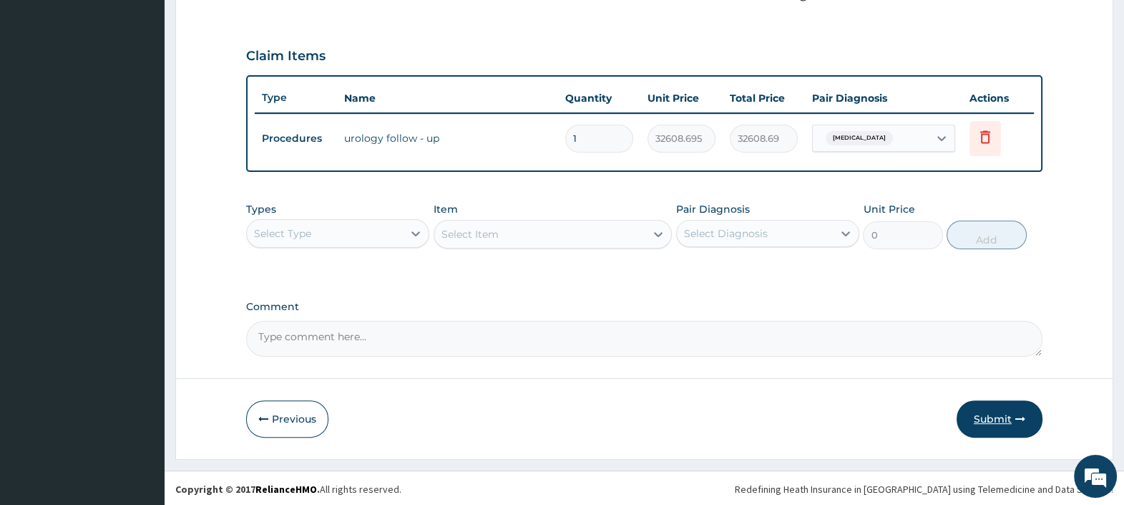
click at [985, 415] on button "Submit" at bounding box center [1000, 418] width 86 height 37
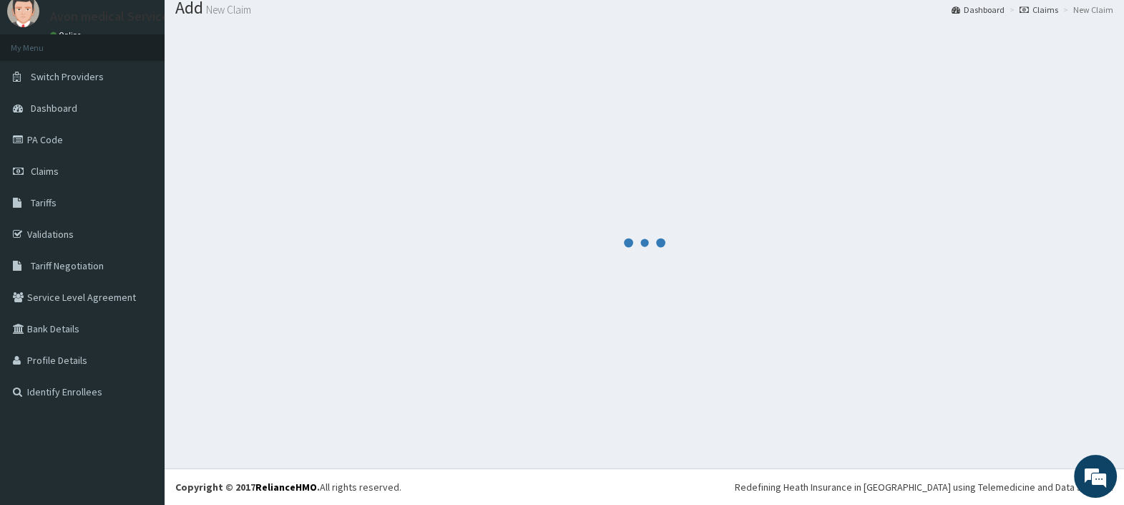
scroll to position [47, 0]
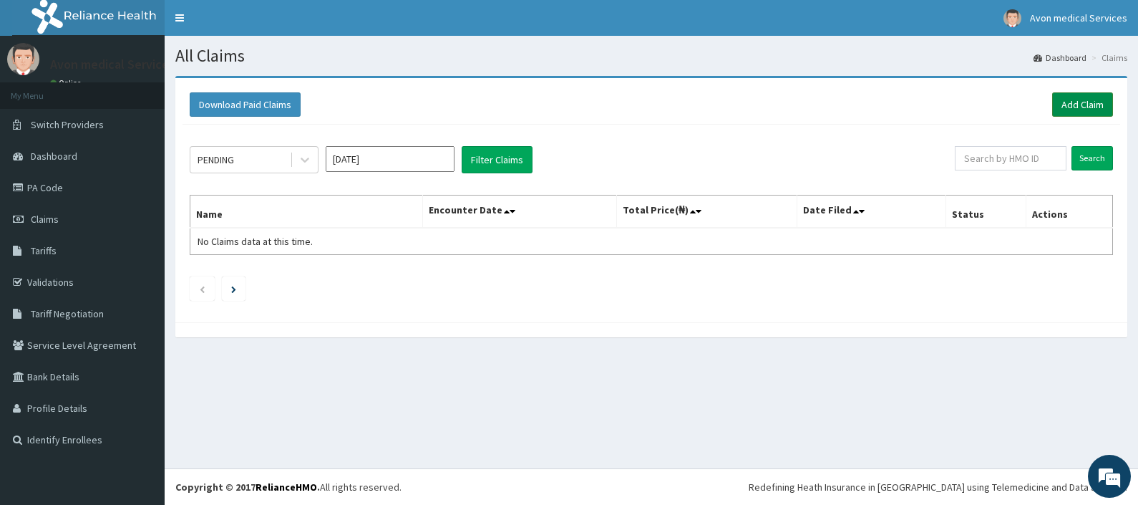
click at [1072, 107] on link "Add Claim" at bounding box center [1082, 104] width 61 height 24
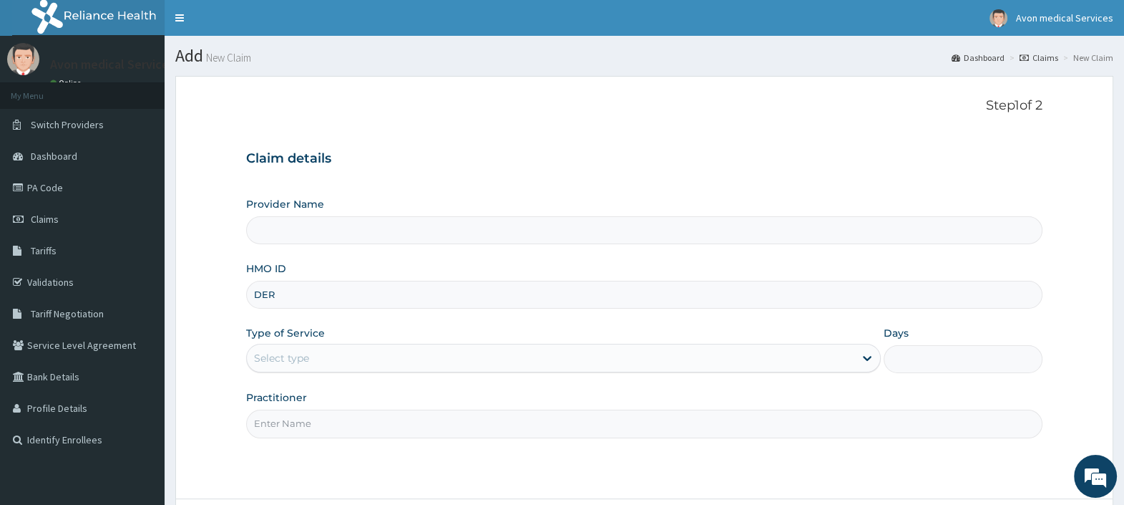
type input "DER/"
type input "Avon Medical Services"
type input "DER/10077/D"
click at [374, 354] on div "Select type" at bounding box center [551, 357] width 608 height 23
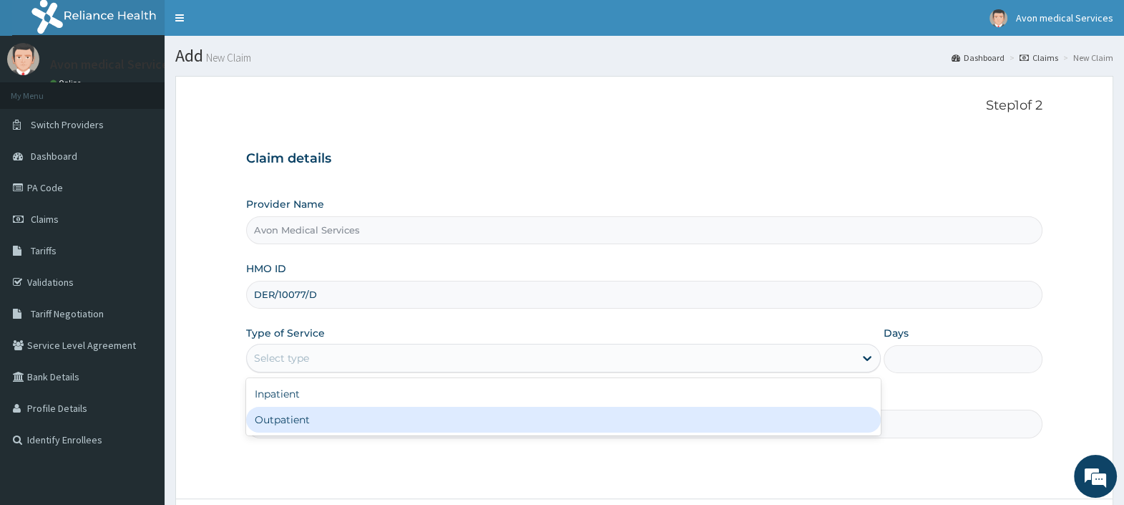
click at [321, 421] on div "Outpatient" at bounding box center [563, 419] width 635 height 26
type input "1"
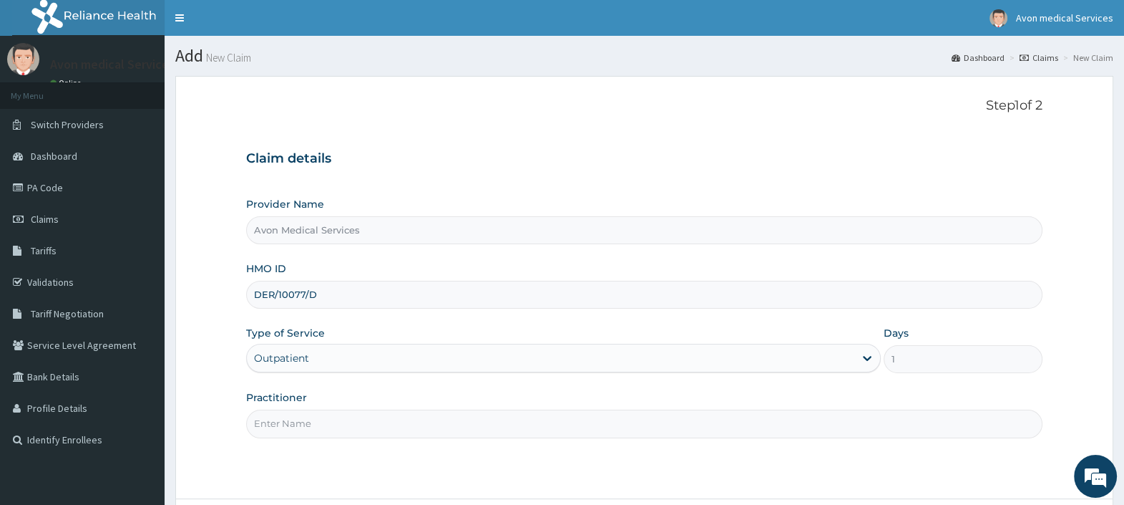
click at [323, 420] on input "Practitioner" at bounding box center [644, 423] width 796 height 28
type input "LAB"
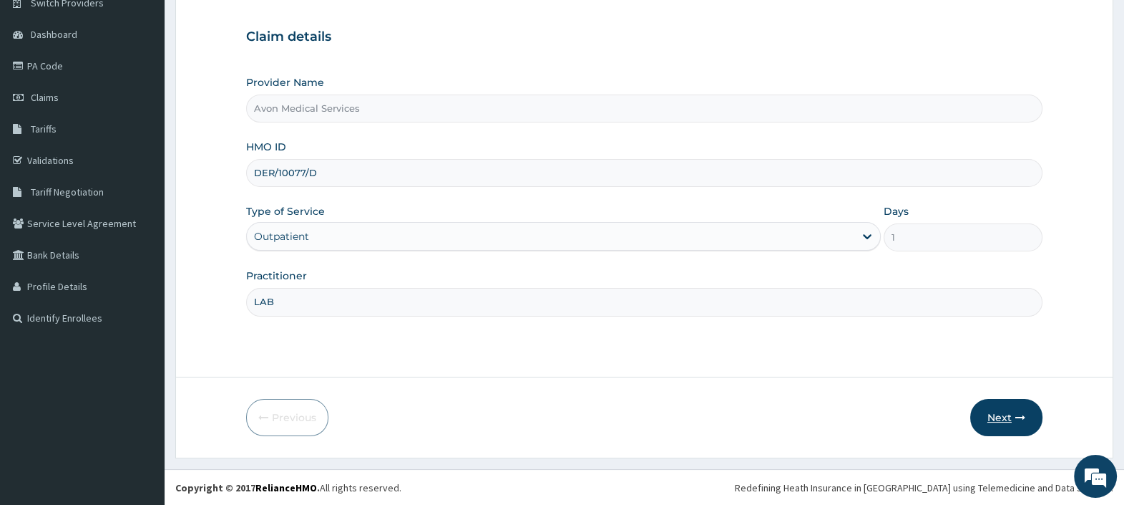
click at [1009, 415] on button "Next" at bounding box center [1006, 417] width 72 height 37
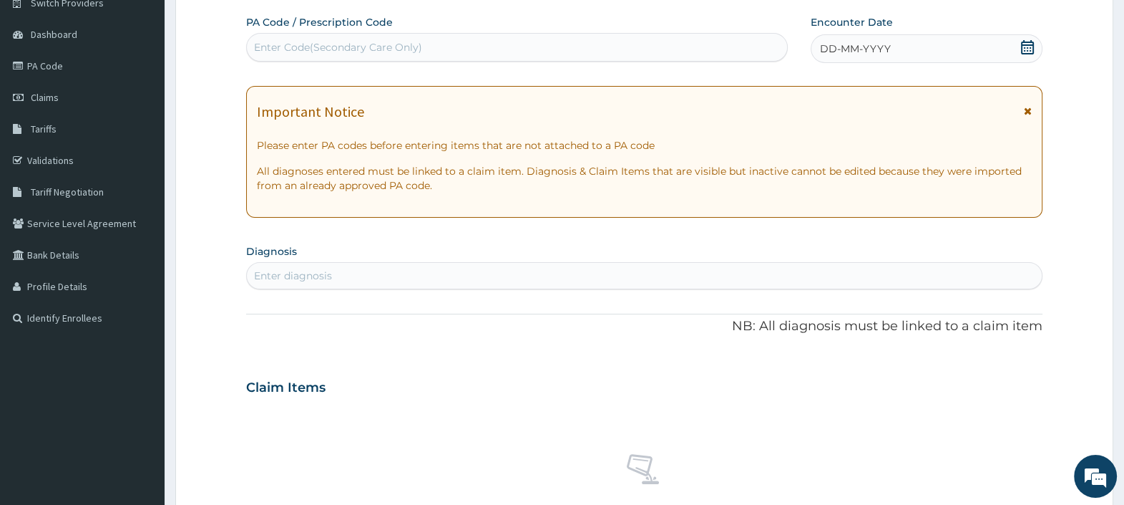
click at [439, 47] on div "Enter Code(Secondary Care Only)" at bounding box center [517, 47] width 540 height 23
paste input "PA/810AE1"
type input "PA/810AE1"
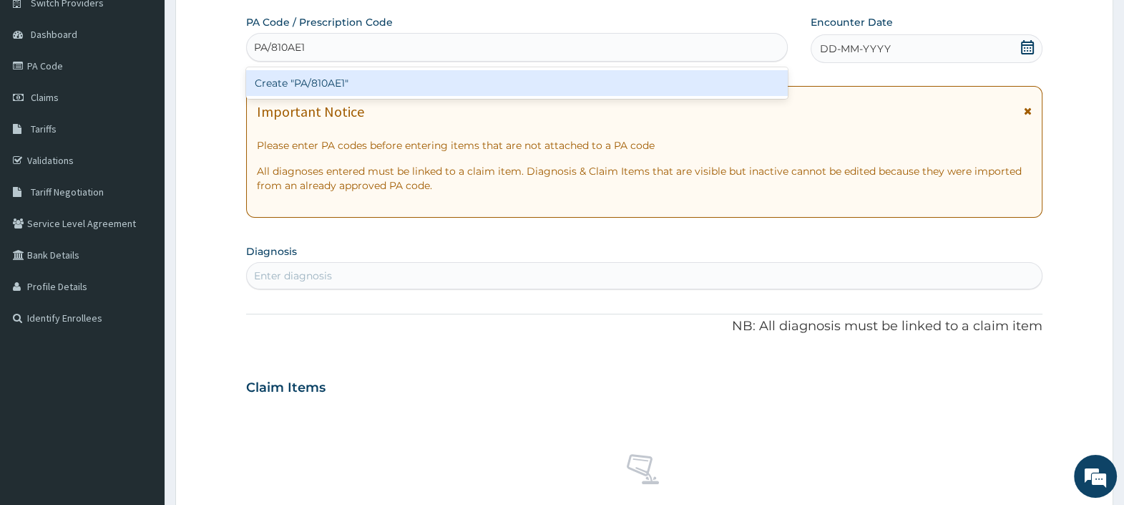
click at [427, 93] on div "Create "PA/810AE1"" at bounding box center [516, 83] width 541 height 26
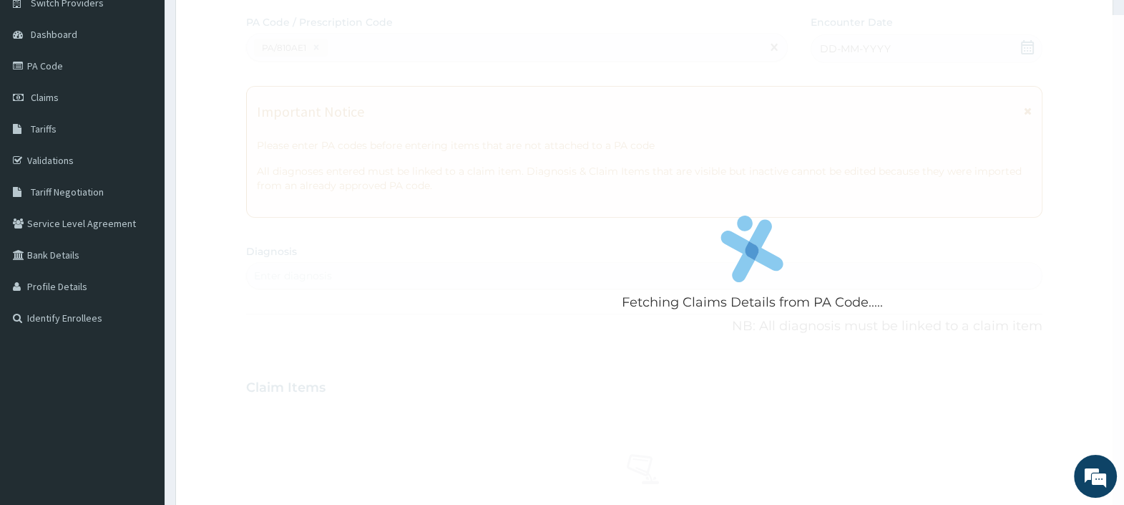
scroll to position [391, 0]
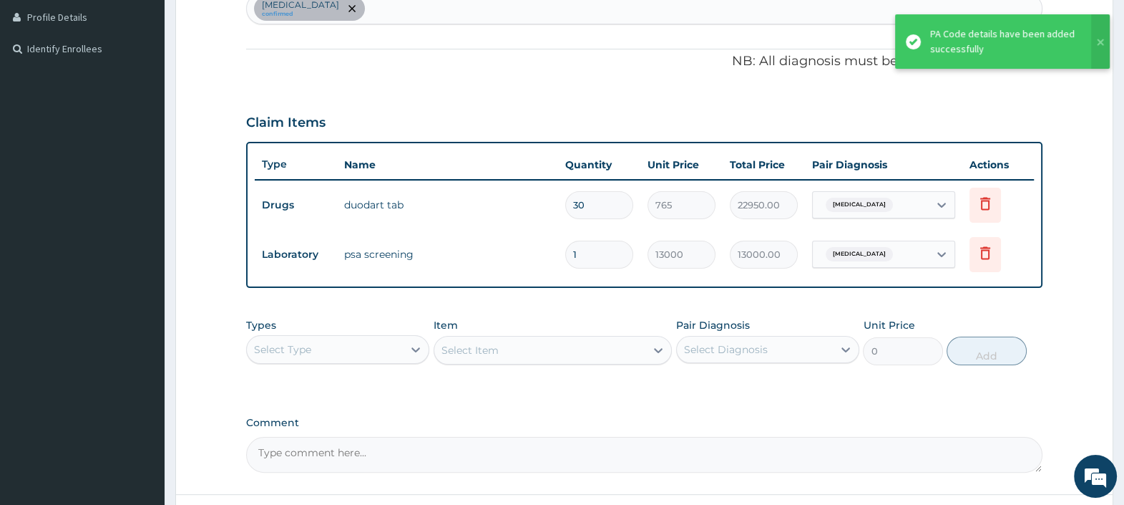
drag, startPoint x: 583, startPoint y: 203, endPoint x: 535, endPoint y: 208, distance: 47.5
click at [537, 207] on tr "Drugs duodart tab 30 765 22950.00 Benign prostatic hyperplasia Delete" at bounding box center [644, 204] width 779 height 49
type input "1"
type input "765.00"
type input "14"
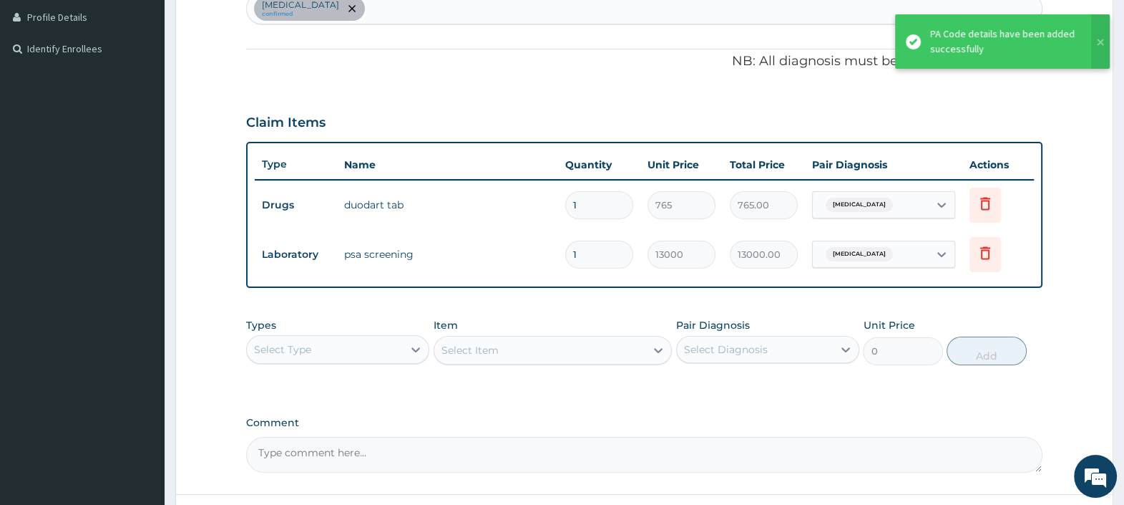
type input "10710.00"
type input "14"
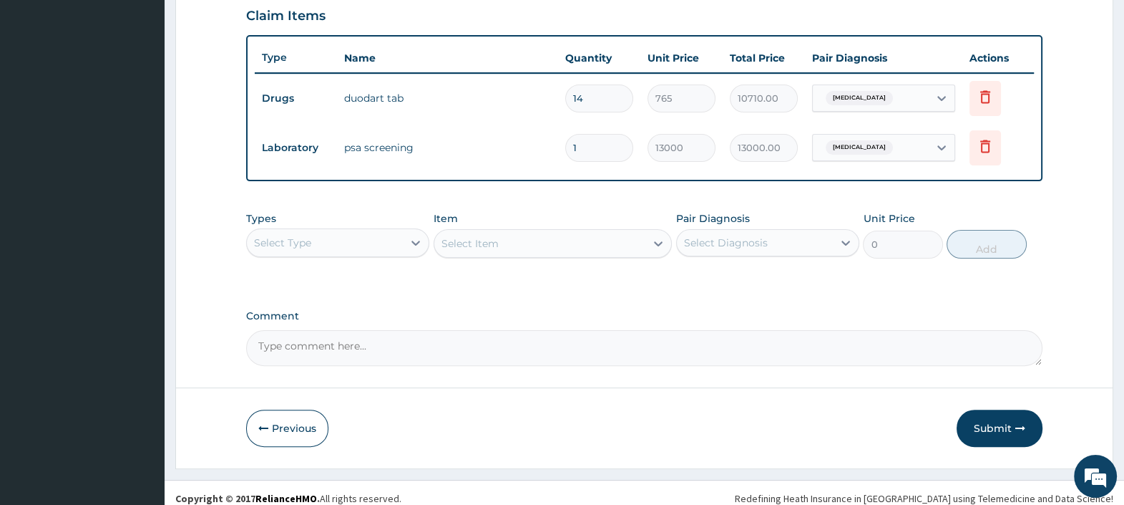
scroll to position [507, 0]
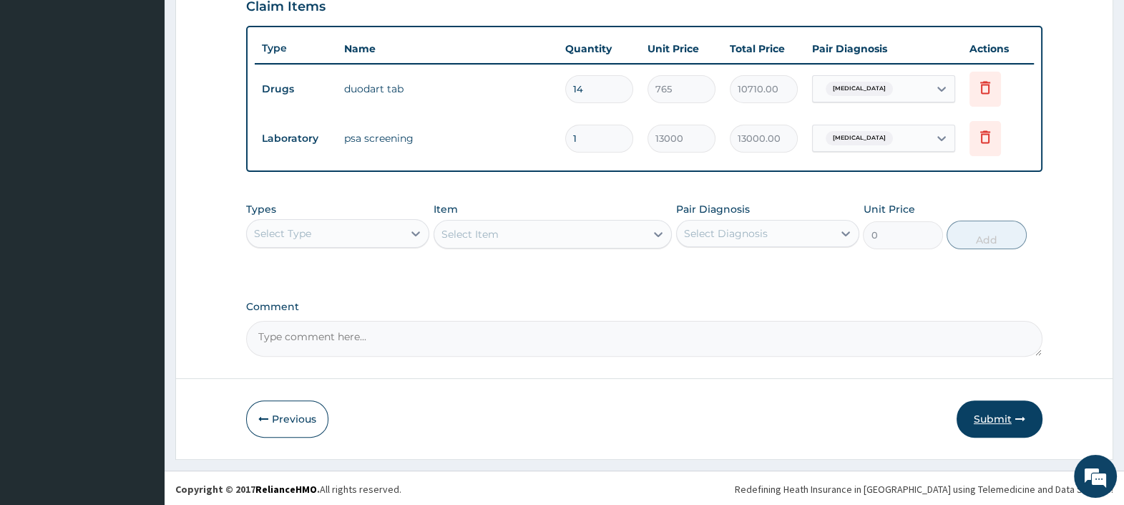
click at [1004, 414] on button "Submit" at bounding box center [1000, 418] width 86 height 37
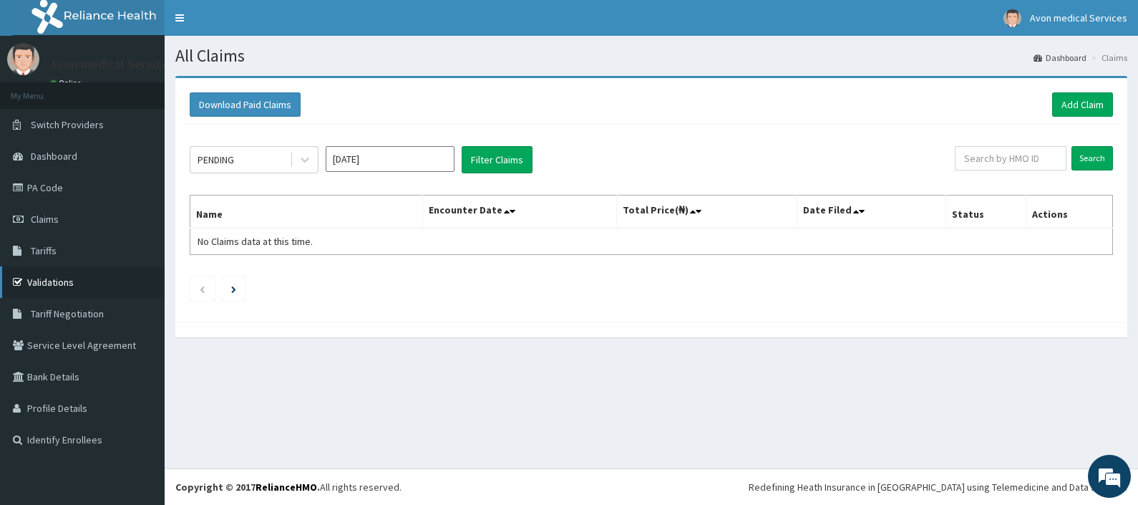
click at [36, 276] on link "Validations" at bounding box center [82, 281] width 165 height 31
